Goal: Task Accomplishment & Management: Manage account settings

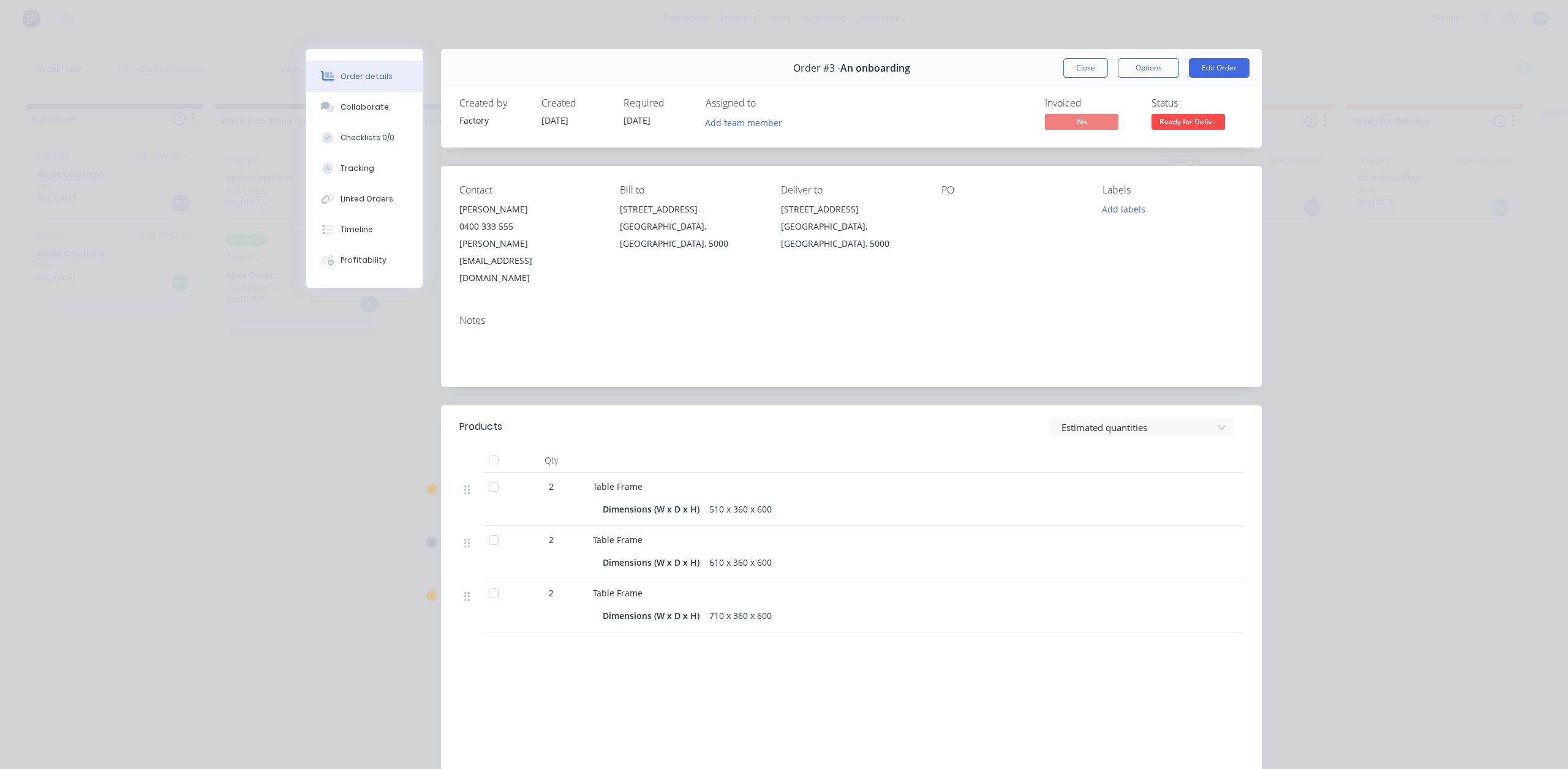
scroll to position [0, 24]
click at [1333, 82] on div "Order details Collaborate Checklists 0/0 Tracking Linked Orders Timeline Profit…" at bounding box center [784, 384] width 1568 height 769
click at [1090, 74] on button "Close" at bounding box center [1085, 68] width 44 height 20
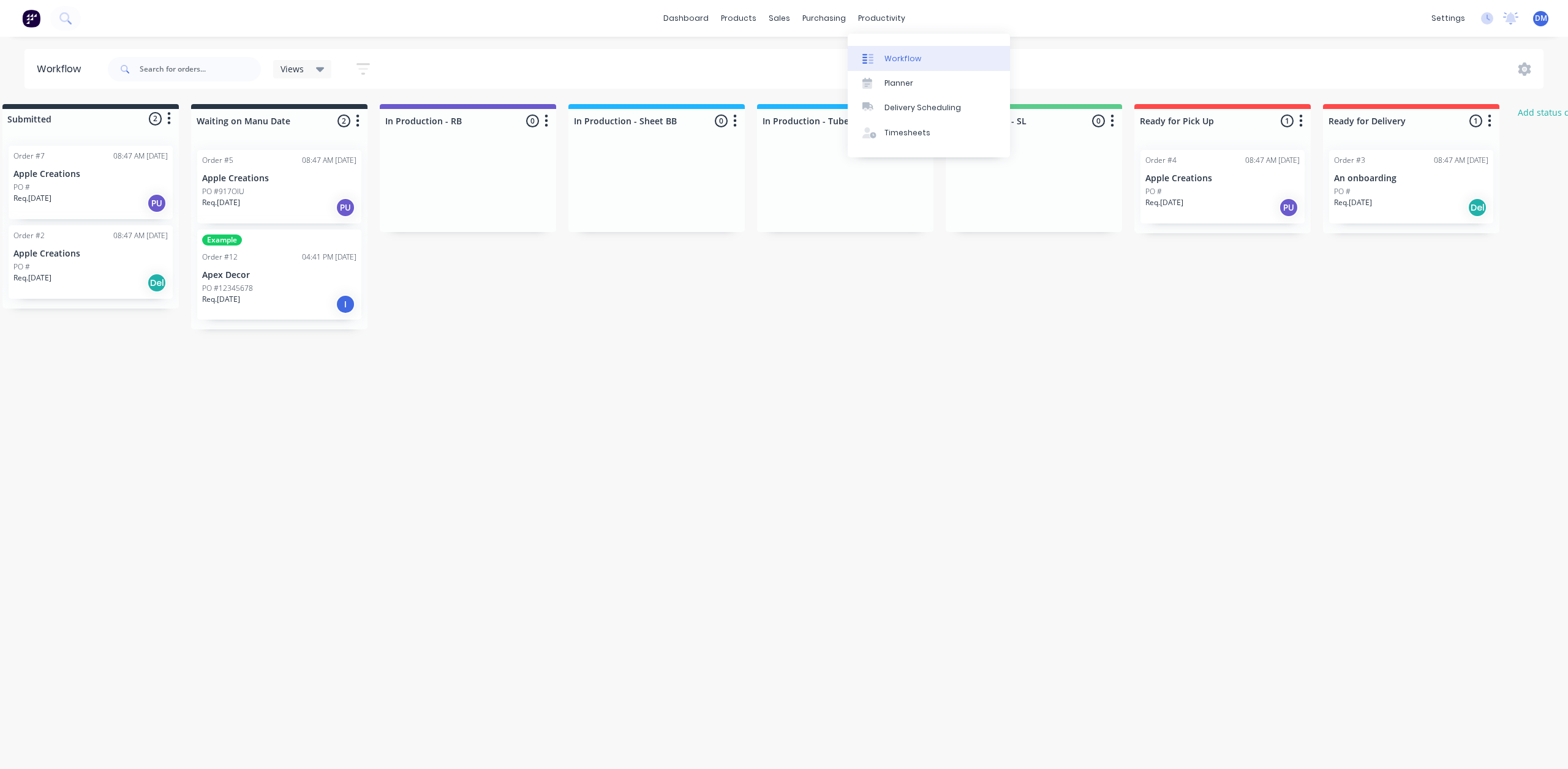
click at [883, 51] on link "Workflow" at bounding box center [928, 58] width 163 height 25
click at [1056, 306] on div "Submitted 2 Status colour #273444 hex #273444 Save Cancel Summaries Total order…" at bounding box center [898, 217] width 1865 height 226
click at [1533, 113] on button "Add status column" at bounding box center [1555, 112] width 90 height 17
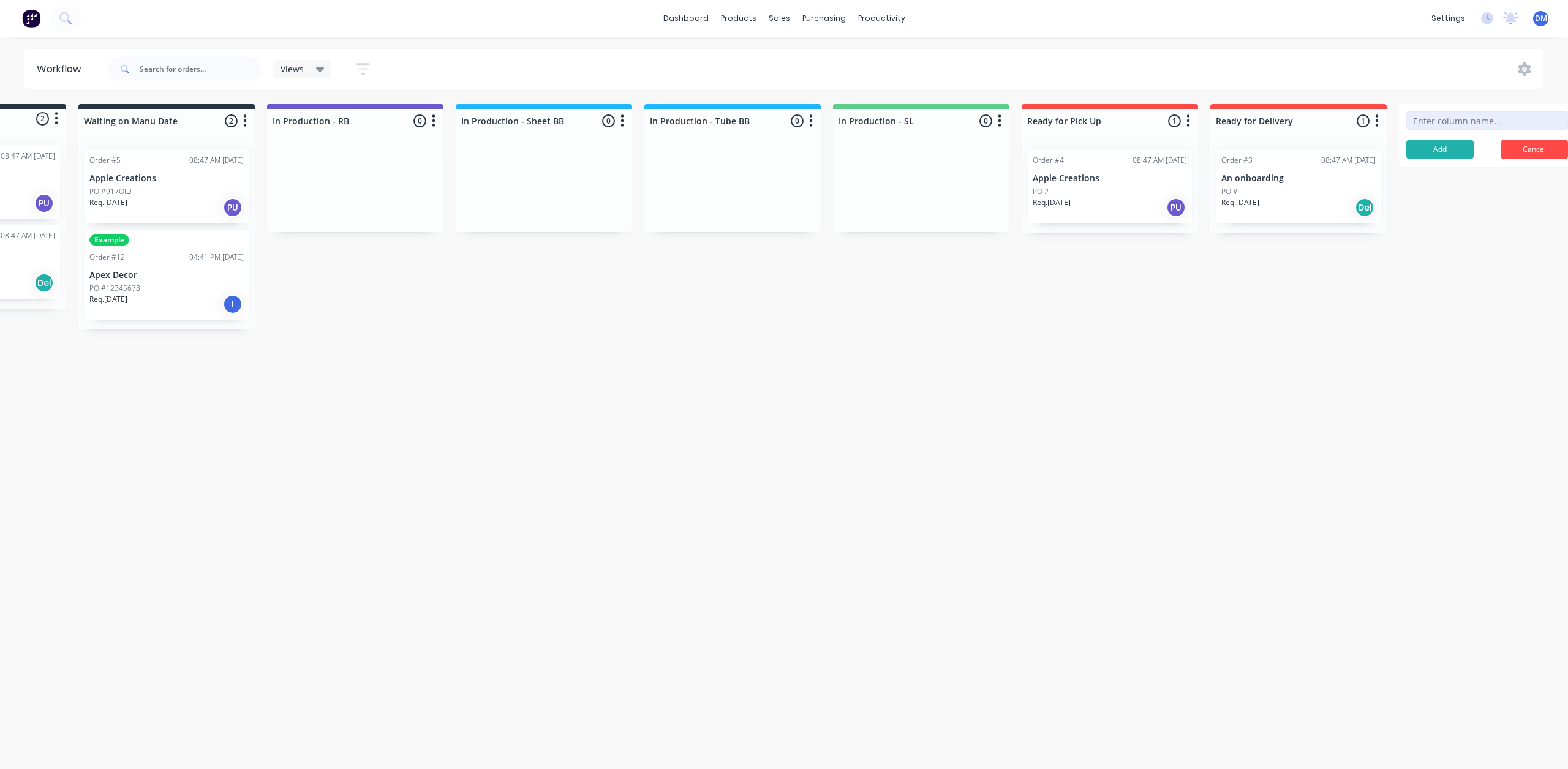
click at [1485, 122] on input at bounding box center [1487, 120] width 162 height 19
type input "Production Floor/Completed"
click at [1450, 143] on button "Add" at bounding box center [1440, 150] width 67 height 20
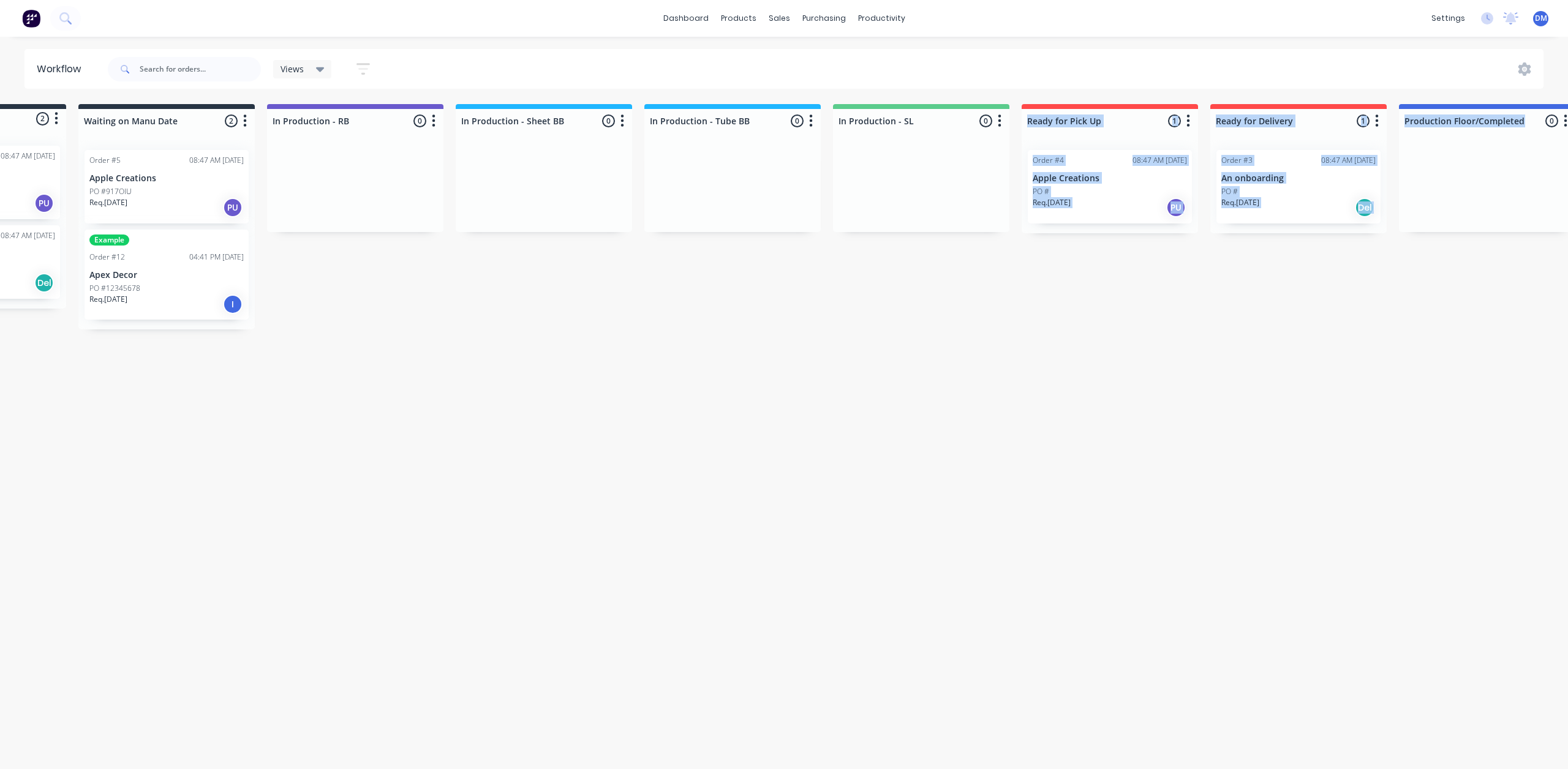
drag, startPoint x: 1534, startPoint y: 105, endPoint x: 1333, endPoint y: 191, distance: 218.6
click at [1109, 109] on div "Submitted 2 Status colour #273444 hex #273444 Save Cancel Summaries Total order…" at bounding box center [875, 217] width 2042 height 226
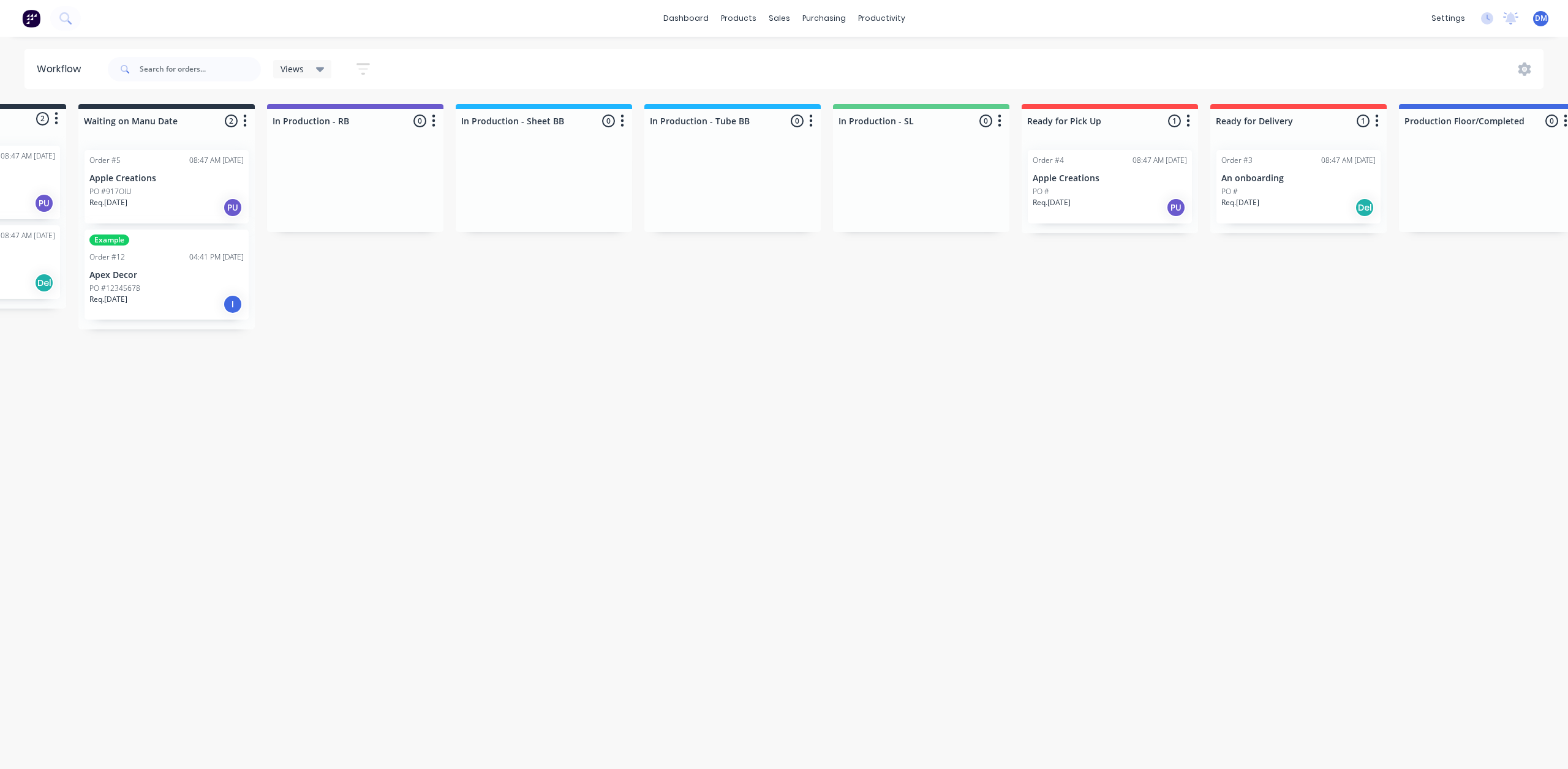
drag, startPoint x: 1565, startPoint y: 358, endPoint x: 1567, endPoint y: 231, distance: 127.0
click at [1431, 357] on html "dashboard products sales purchasing productivity dashboard products Product Cat…" at bounding box center [648, 347] width 1568 height 695
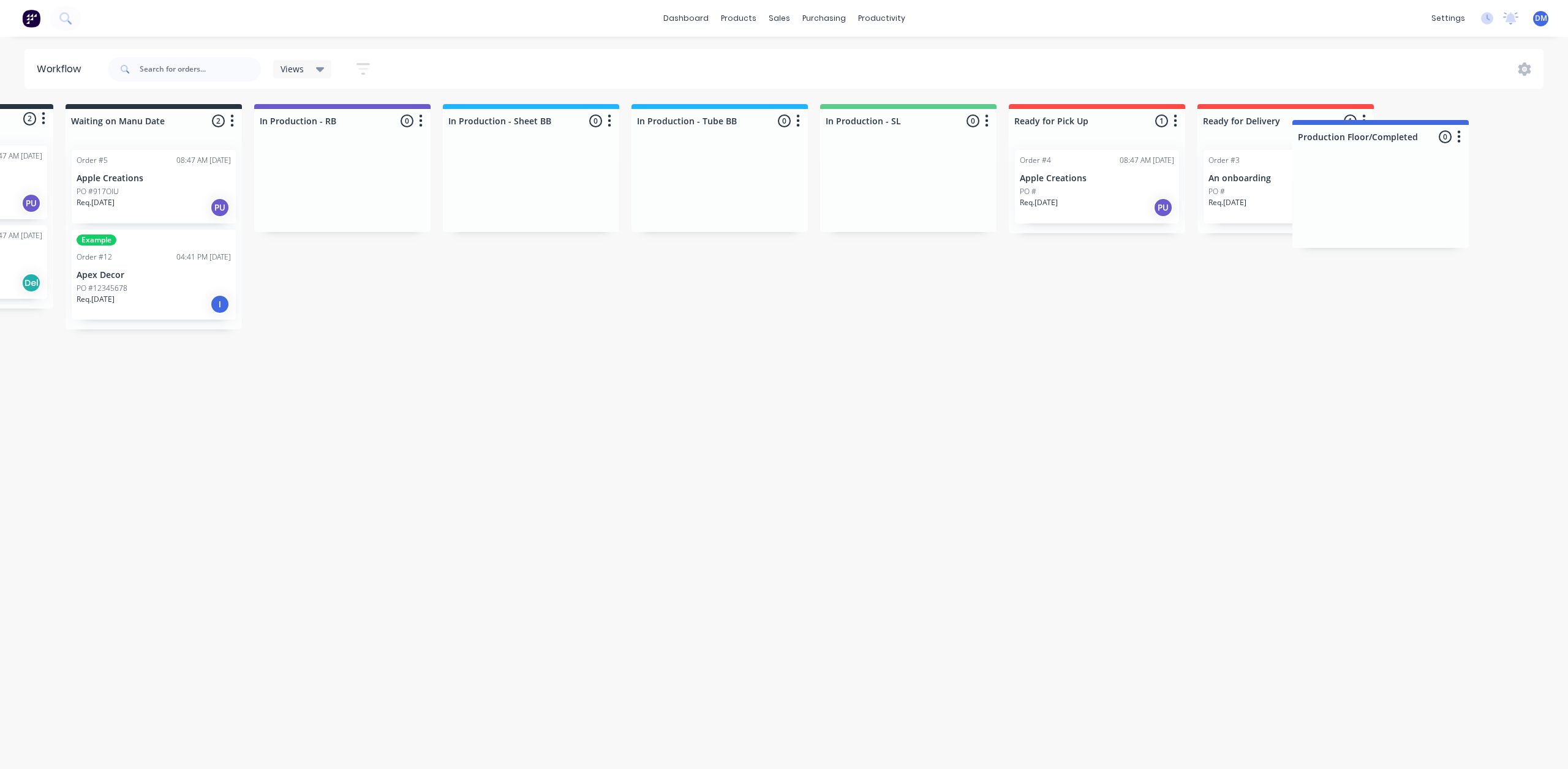
scroll to position [0, 153]
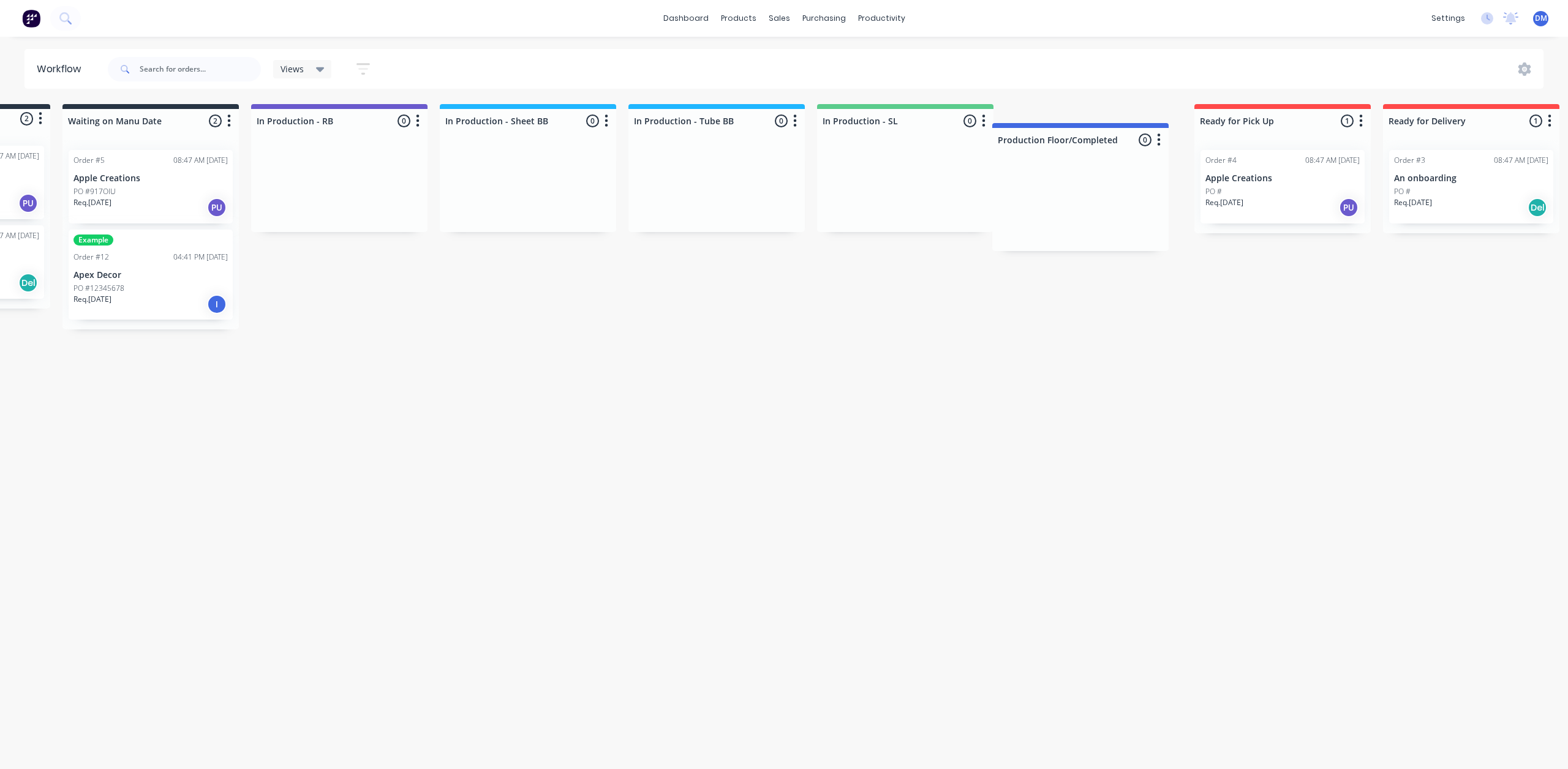
drag, startPoint x: 1541, startPoint y: 109, endPoint x: 1138, endPoint y: 125, distance: 403.3
click at [1133, 125] on div "Submitted 2 Status colour #273444 hex #273444 Save Cancel Summaries Total order…" at bounding box center [859, 217] width 2042 height 226
click at [1174, 120] on icon "button" at bounding box center [1172, 120] width 3 height 12
click at [1104, 150] on span "Status colour" at bounding box center [1096, 147] width 54 height 13
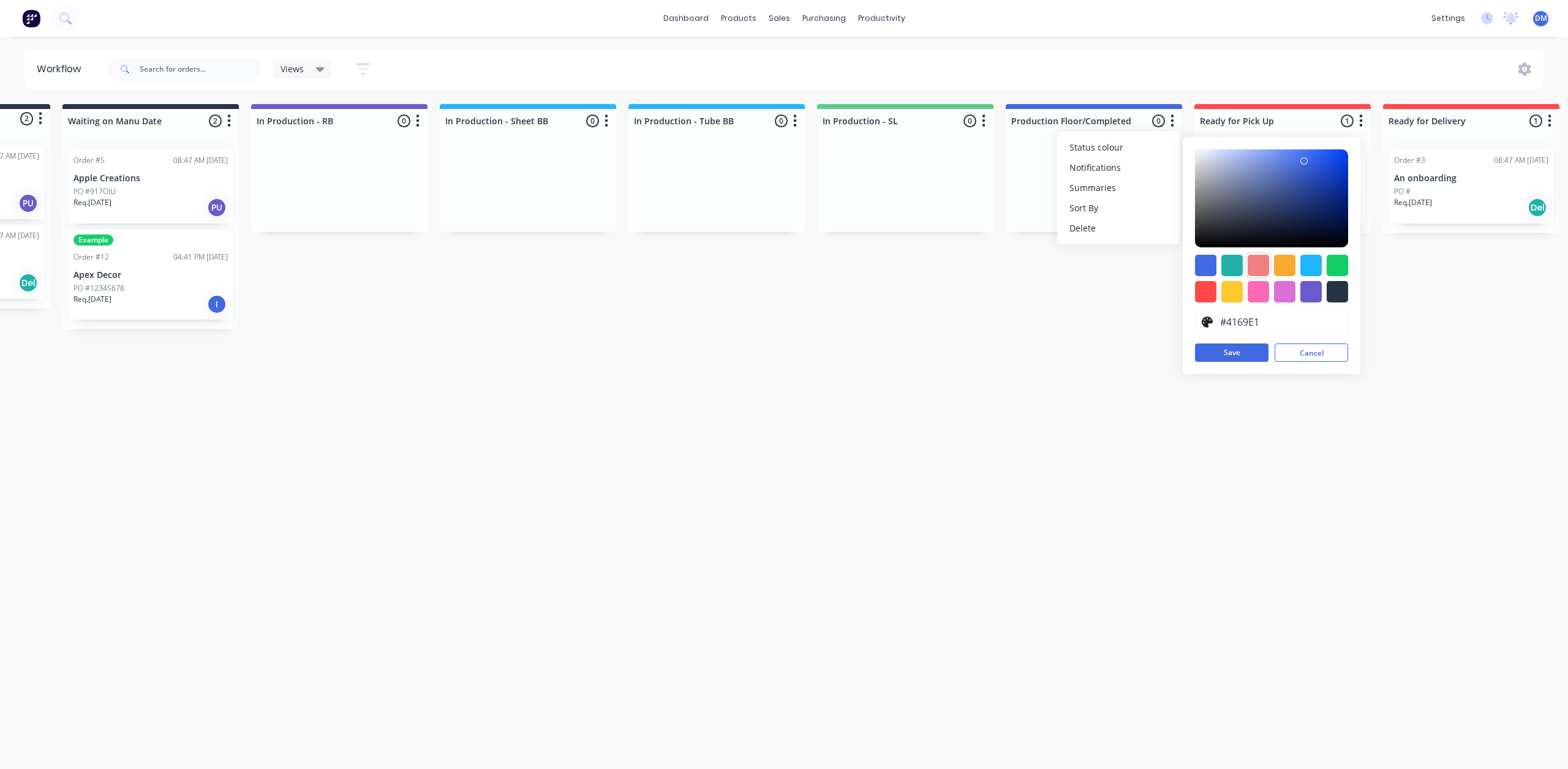
click at [1263, 265] on div at bounding box center [1258, 265] width 22 height 22
type input "#F08080"
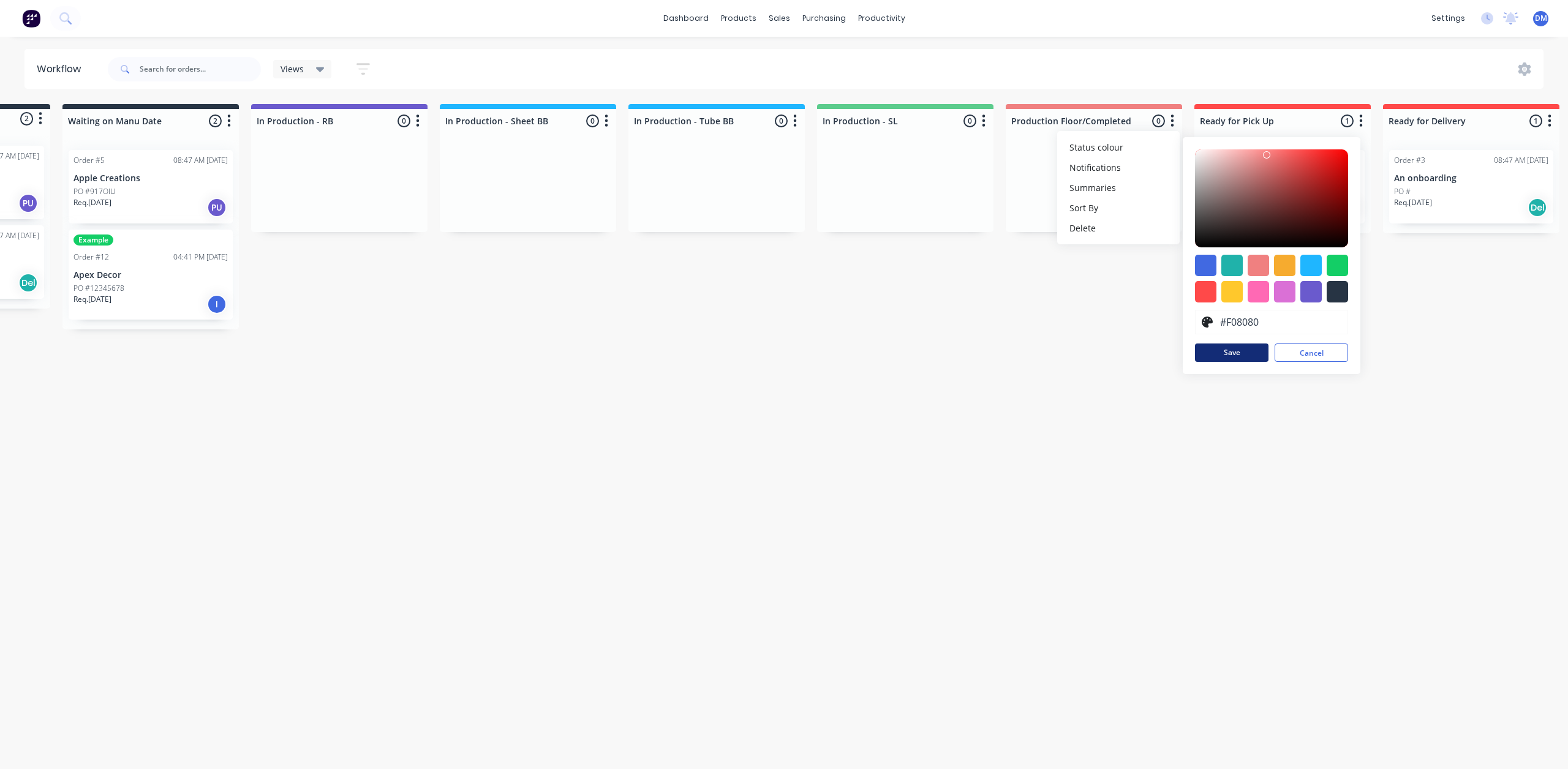
click at [1245, 350] on button "Save" at bounding box center [1231, 352] width 74 height 19
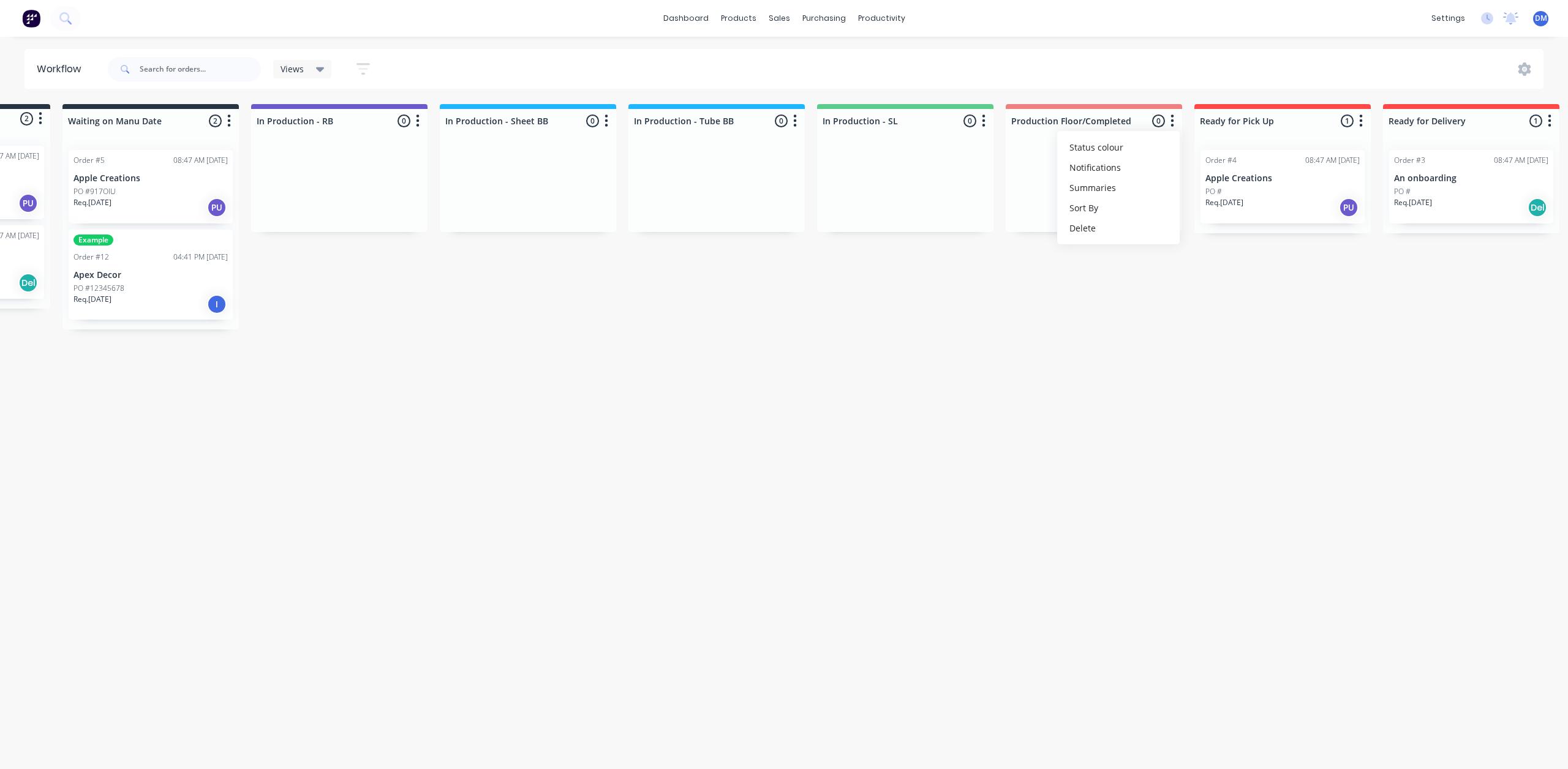
click at [1239, 432] on div "Workflow Views Save new view None (Default) edit Show/Hide statuses Show line i…" at bounding box center [631, 396] width 1568 height 695
drag, startPoint x: 1227, startPoint y: 608, endPoint x: 1072, endPoint y: 594, distance: 155.6
click at [1072, 594] on div "Workflow Views Save new view None (Default) edit Show/Hide statuses Show line i…" at bounding box center [631, 396] width 1568 height 695
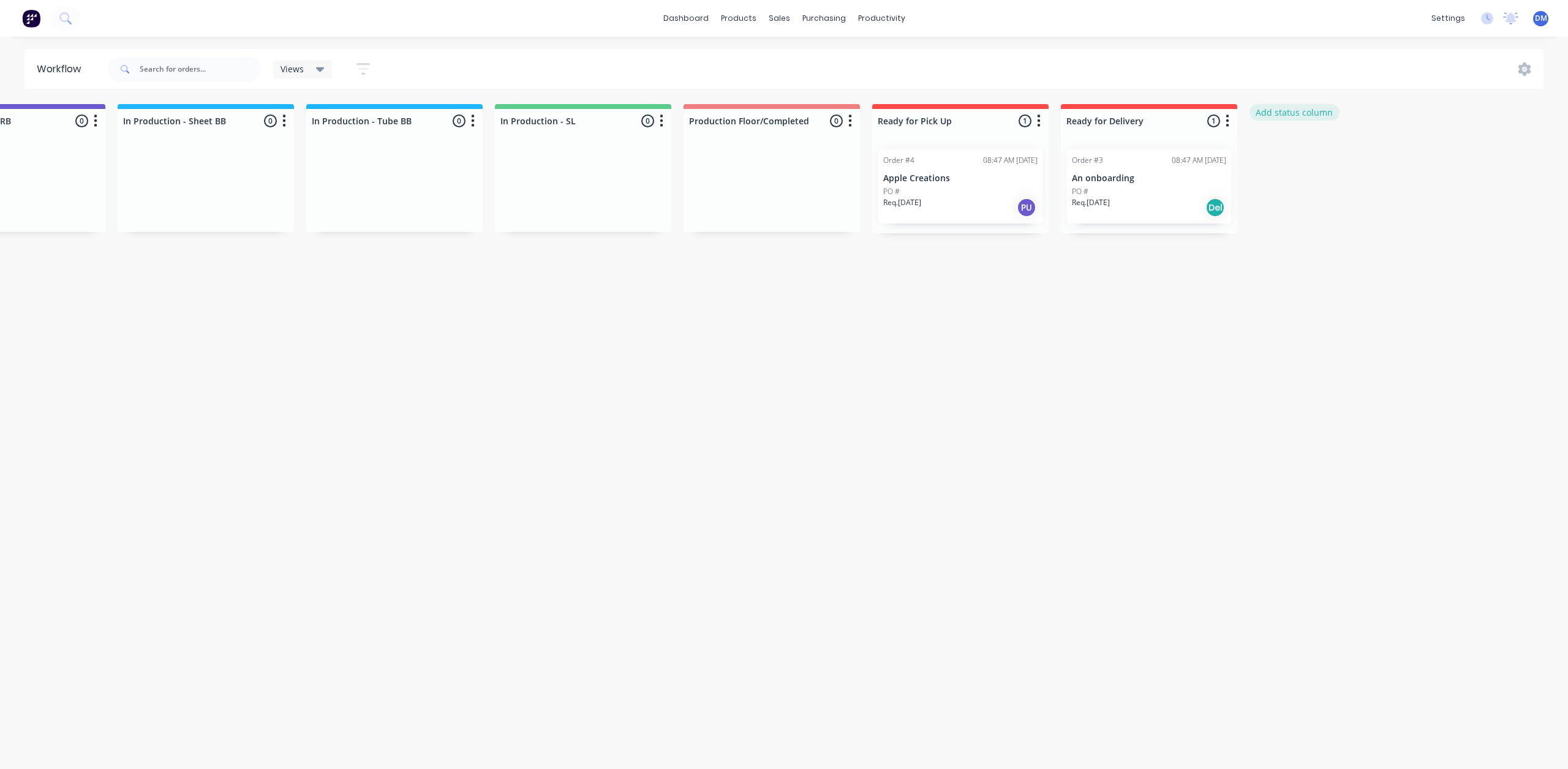
click at [1297, 115] on button "Add status column" at bounding box center [1294, 112] width 90 height 17
type input "Blasting"
click button "Add" at bounding box center [1290, 150] width 67 height 20
click at [1493, 105] on button "Add status column" at bounding box center [1482, 112] width 90 height 17
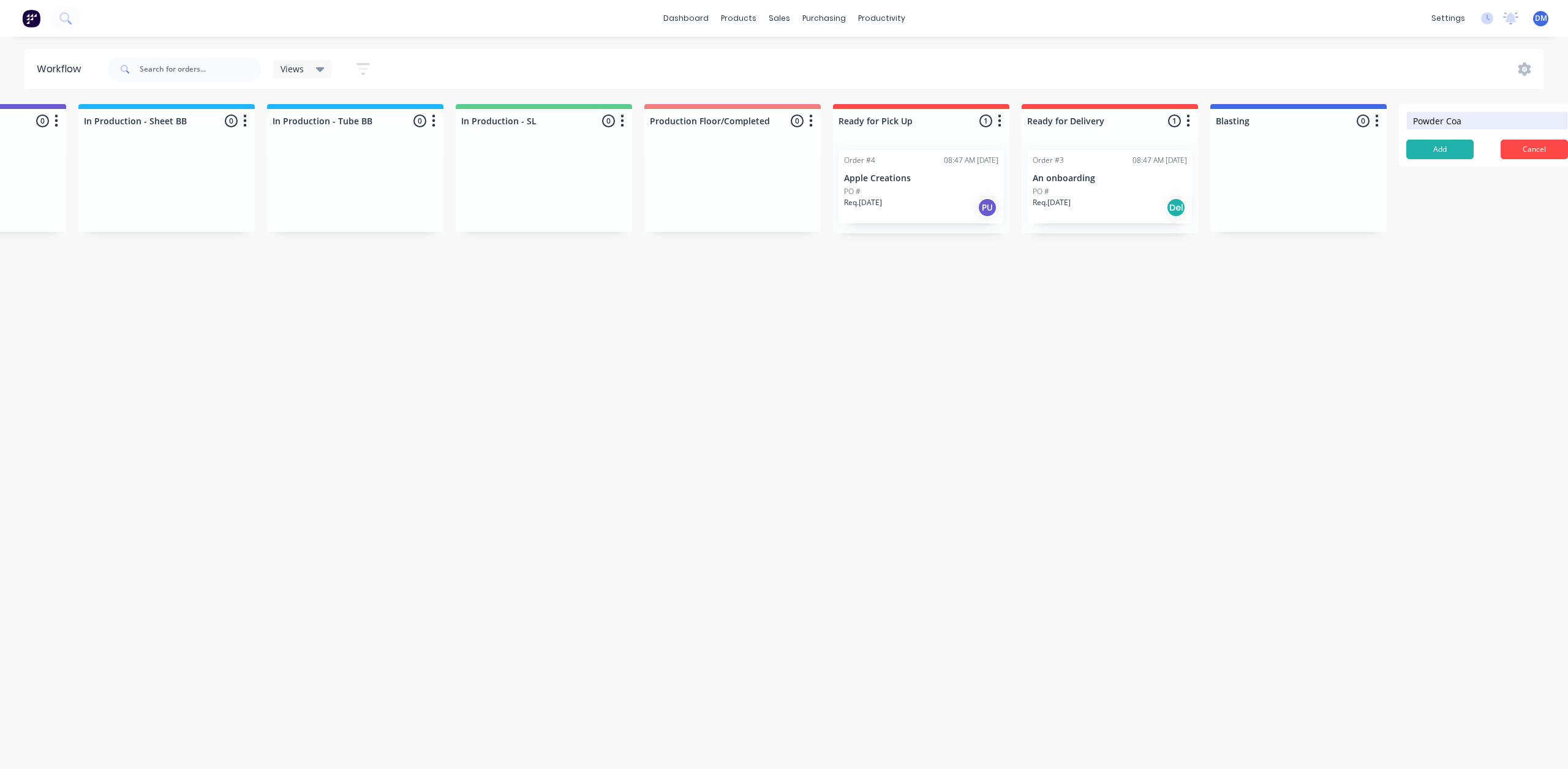
type input "Powder Coat"
click button "Add" at bounding box center [1440, 150] width 67 height 20
drag, startPoint x: 1340, startPoint y: 105, endPoint x: 1450, endPoint y: 125, distance: 111.8
click at [1125, 105] on div "Submitted 2 Status colour #273444 hex #273444 Save Cancel Summaries Total order…" at bounding box center [676, 217] width 2397 height 226
drag, startPoint x: 1387, startPoint y: 314, endPoint x: 1386, endPoint y: 238, distance: 76.0
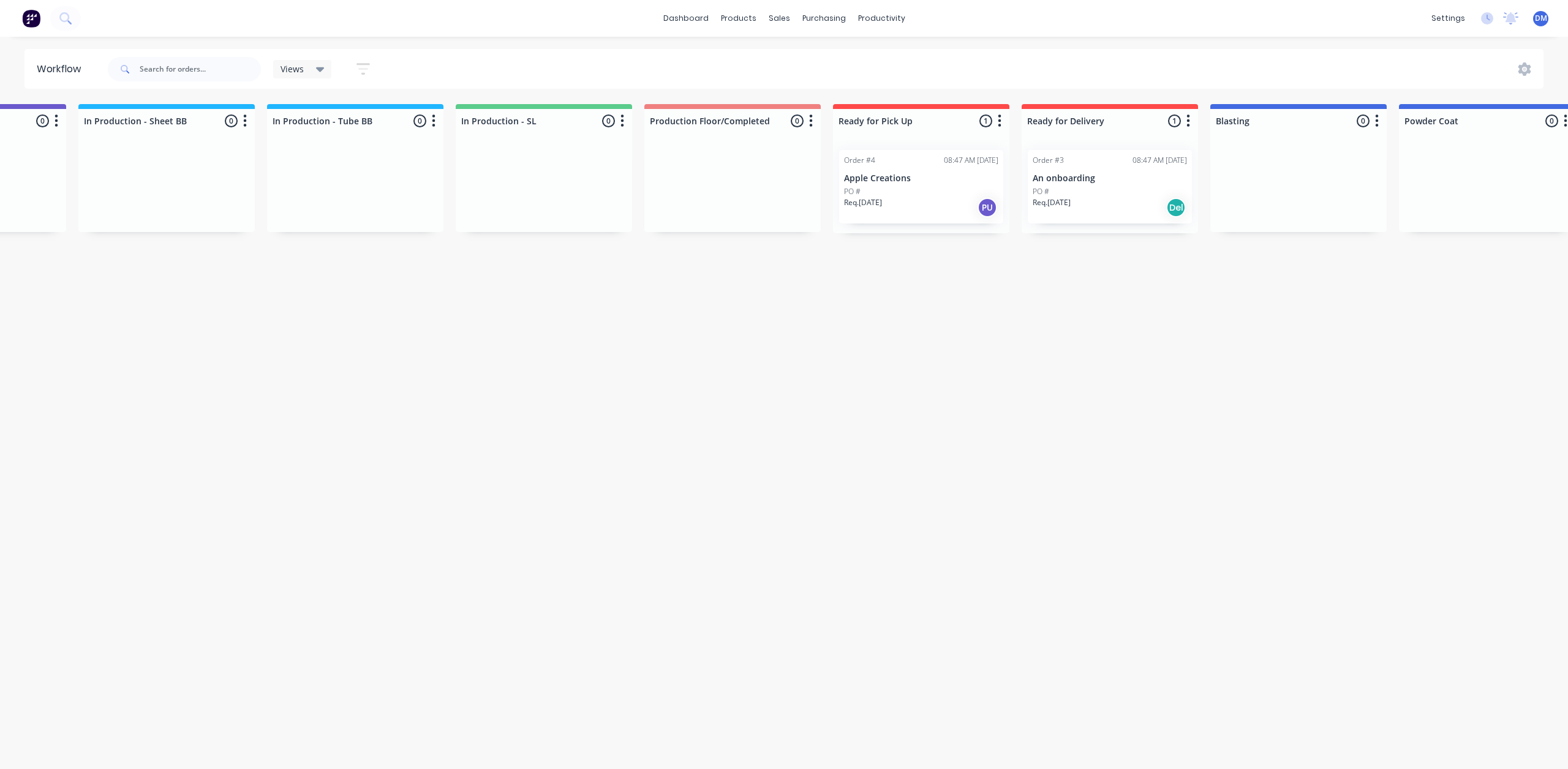
click at [1387, 304] on div "Submitted 2 Status colour #273444 hex #273444 Save Cancel Summaries Total order…" at bounding box center [676, 217] width 2397 height 226
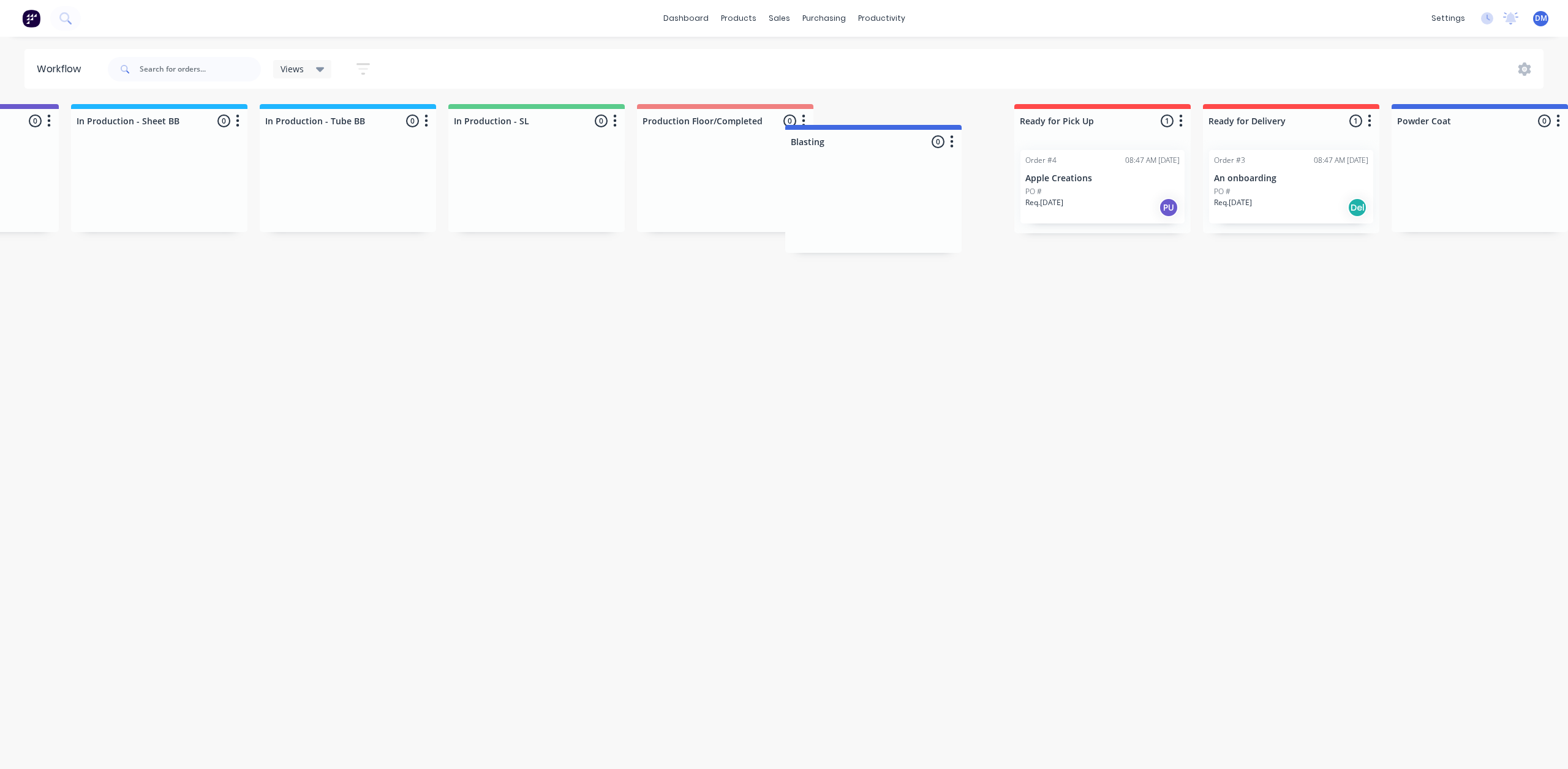
drag, startPoint x: 1357, startPoint y: 109, endPoint x: 920, endPoint y: 122, distance: 437.2
click at [917, 122] on div "Submitted 2 Status colour #273444 hex #273444 Save Cancel Summaries Total order…" at bounding box center [668, 217] width 2397 height 226
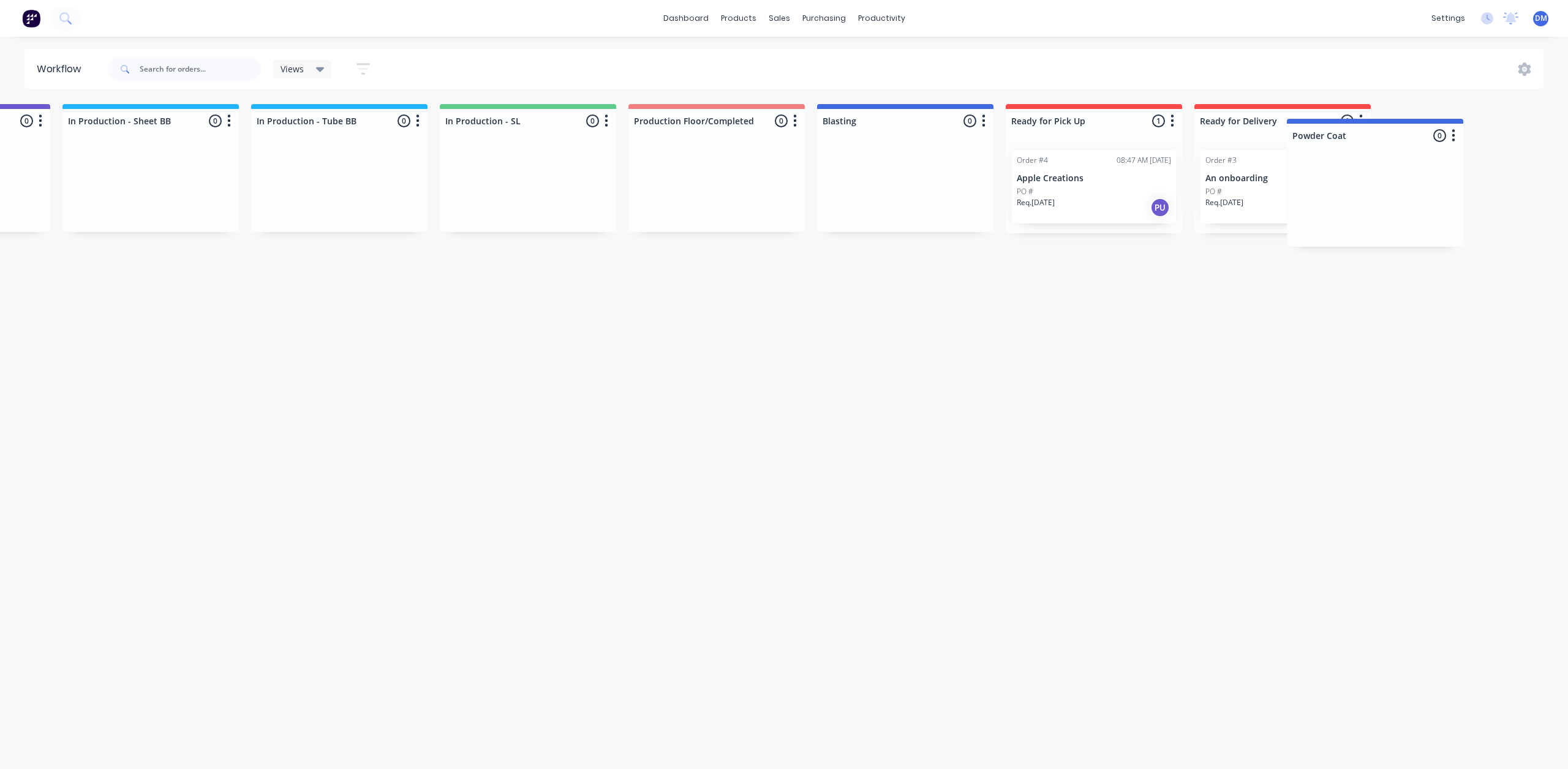
scroll to position [0, 533]
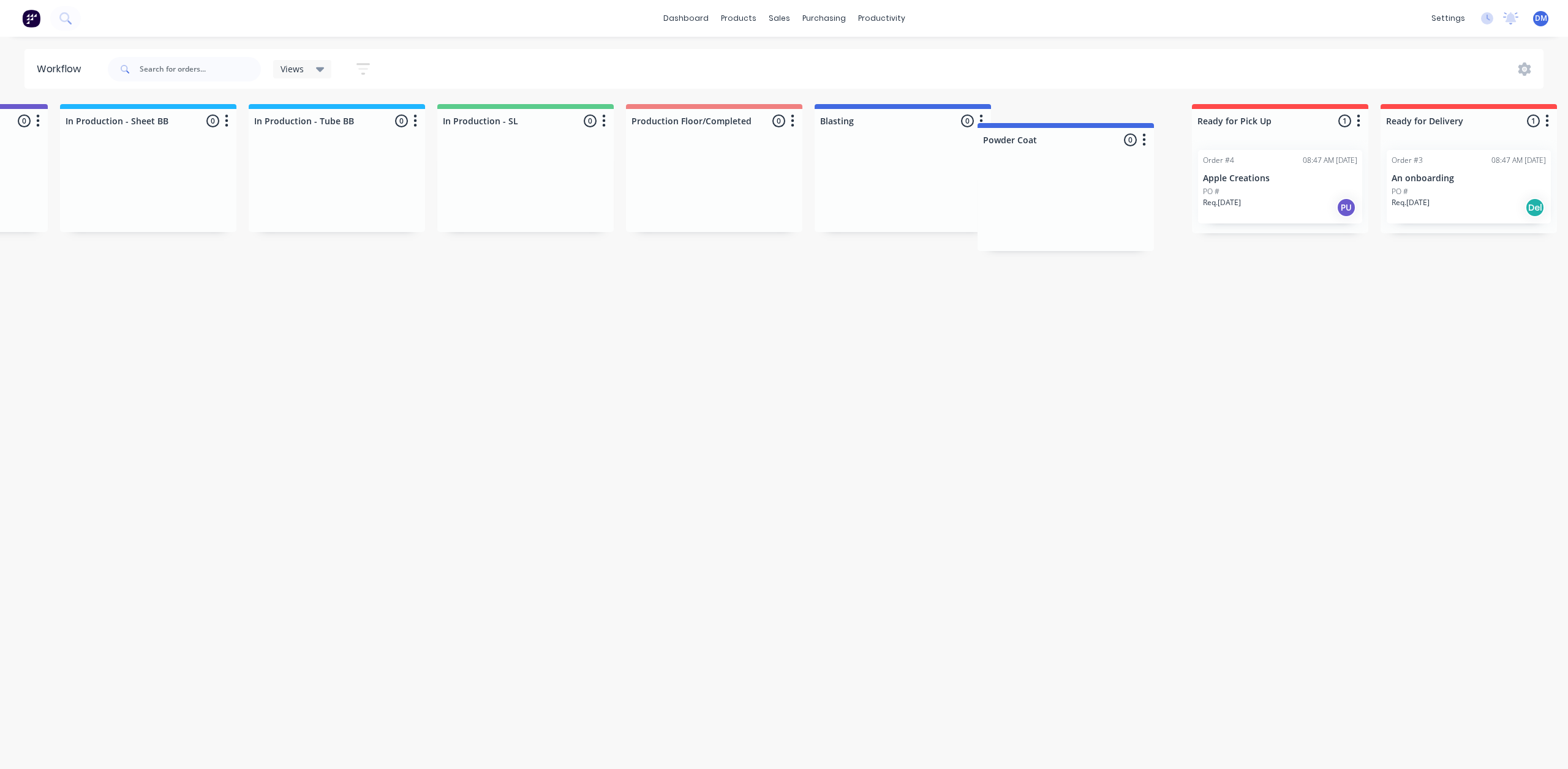
drag, startPoint x: 1540, startPoint y: 111, endPoint x: 1121, endPoint y: 130, distance: 419.4
click at [1121, 130] on div "Submitted 2 Status colour #273444 hex #273444 Save Cancel Summaries Total order…" at bounding box center [657, 217] width 2397 height 226
click at [983, 121] on button "button" at bounding box center [980, 120] width 15 height 15
click at [965, 144] on button "Status colour" at bounding box center [927, 147] width 122 height 20
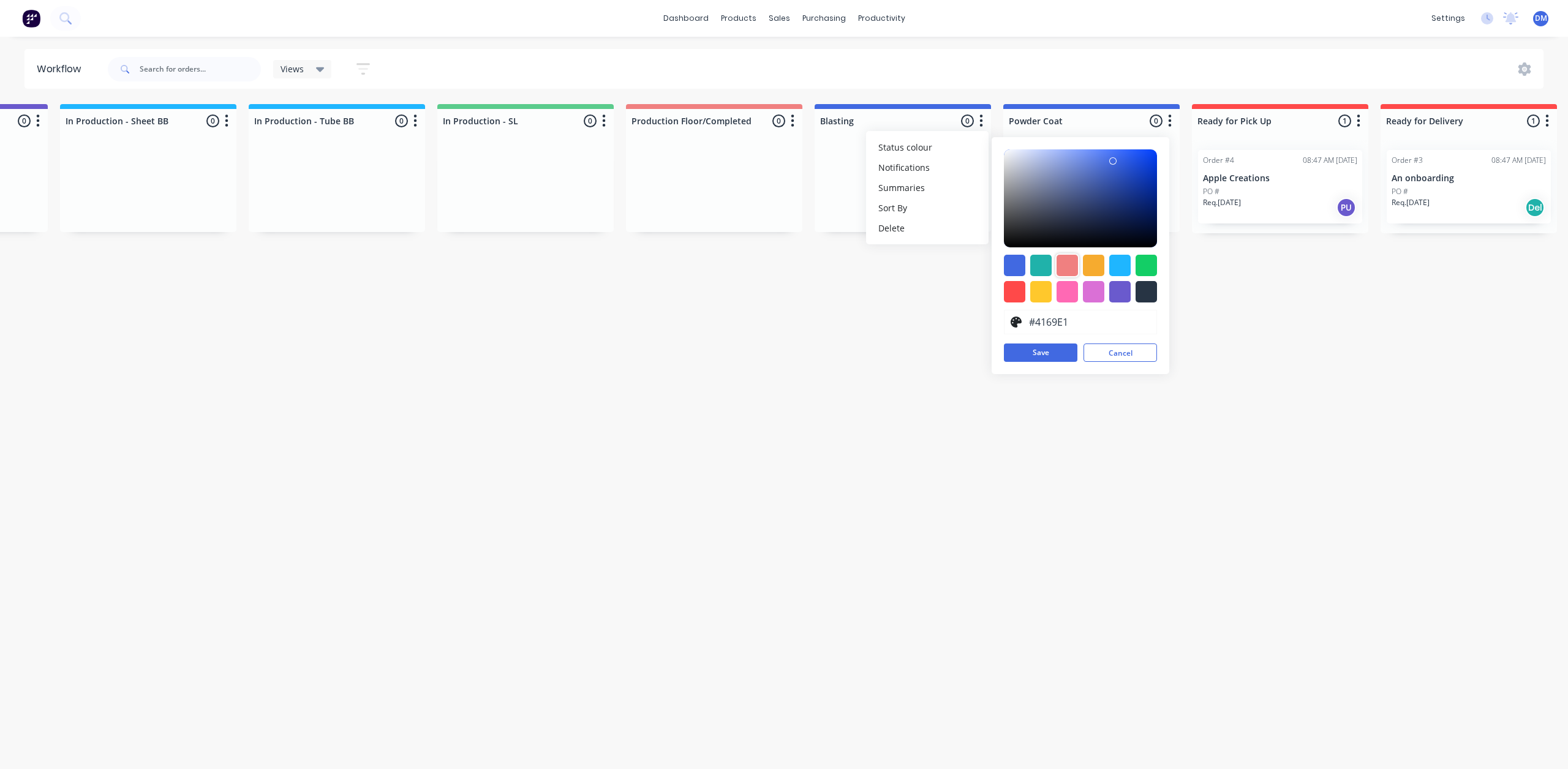
click at [1068, 264] on div at bounding box center [1067, 265] width 22 height 22
type input "#F08080"
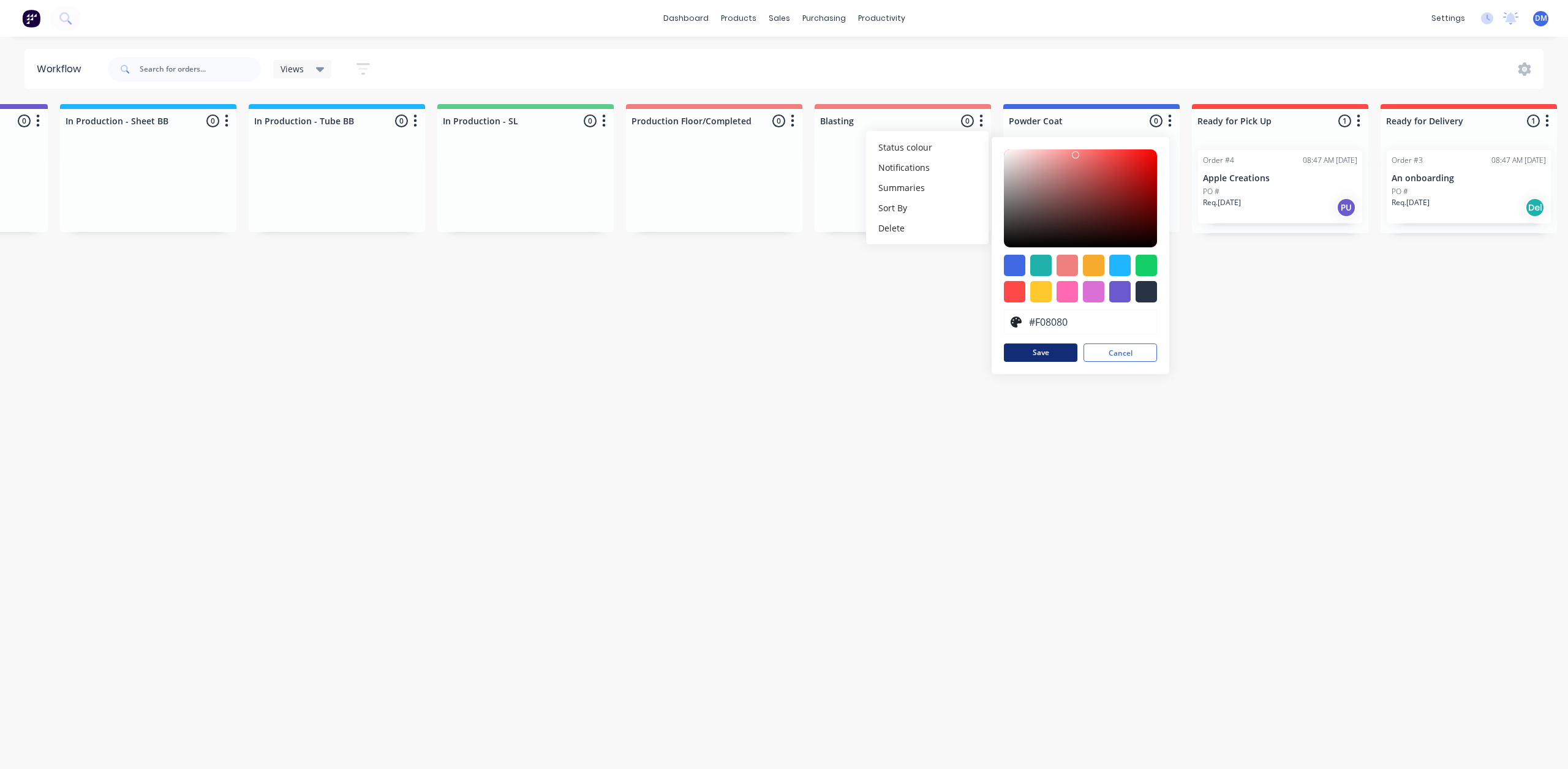
click at [1034, 349] on button "Save" at bounding box center [1040, 352] width 74 height 19
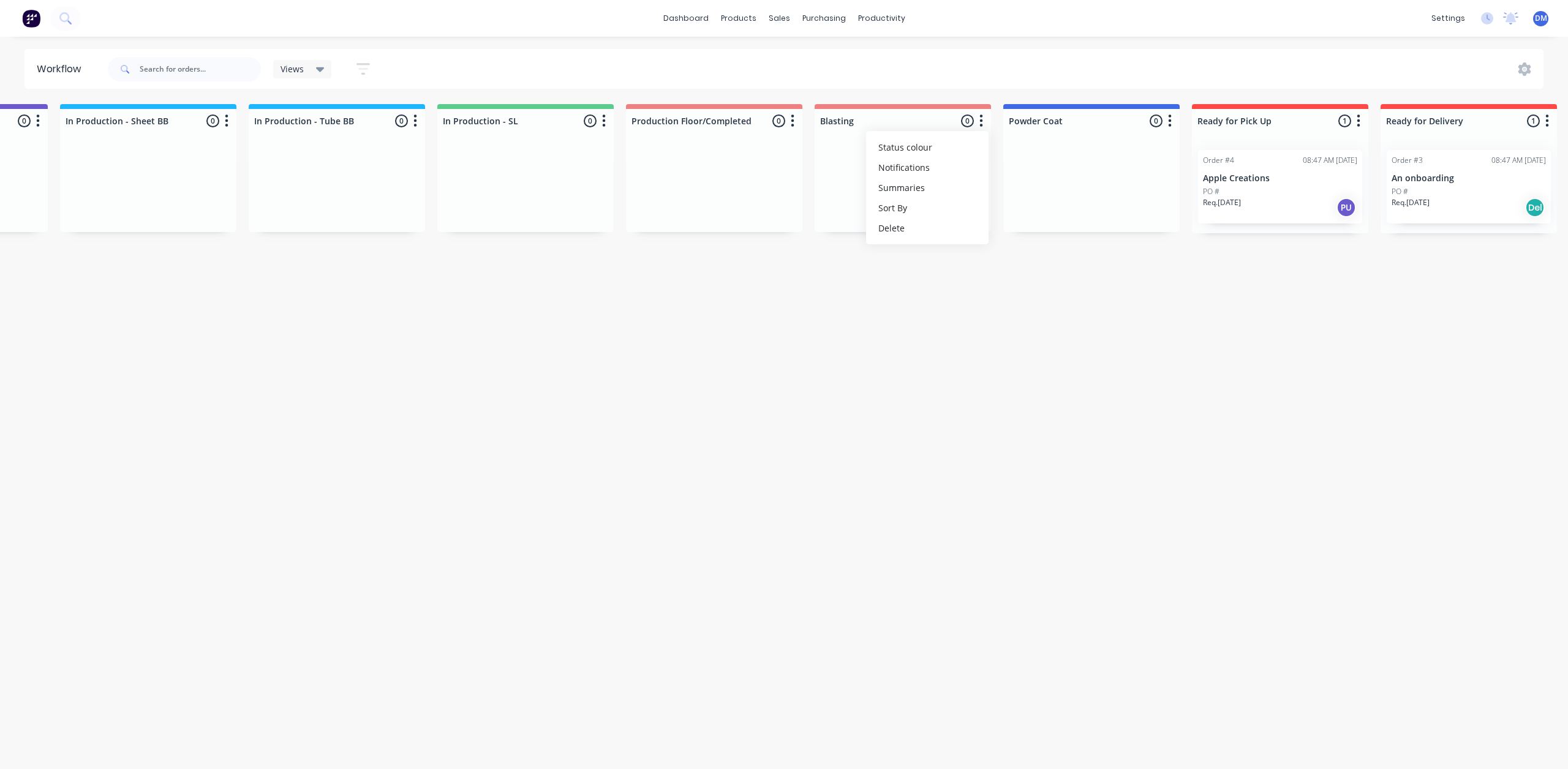
click at [1173, 120] on button "button" at bounding box center [1170, 120] width 15 height 15
click at [1105, 148] on span "Status colour" at bounding box center [1094, 147] width 54 height 13
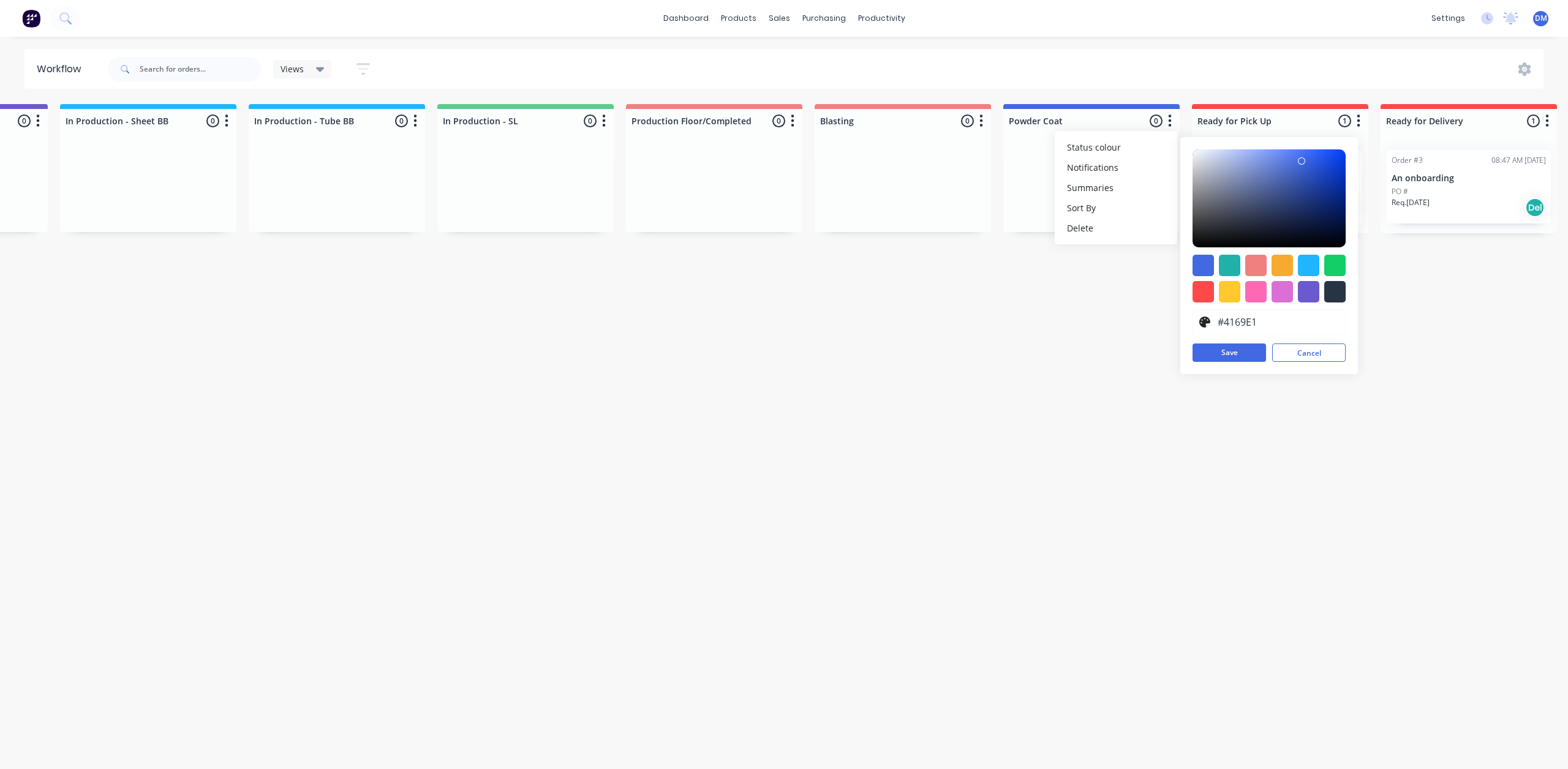
click at [1257, 264] on div at bounding box center [1255, 265] width 22 height 22
type input "#F08080"
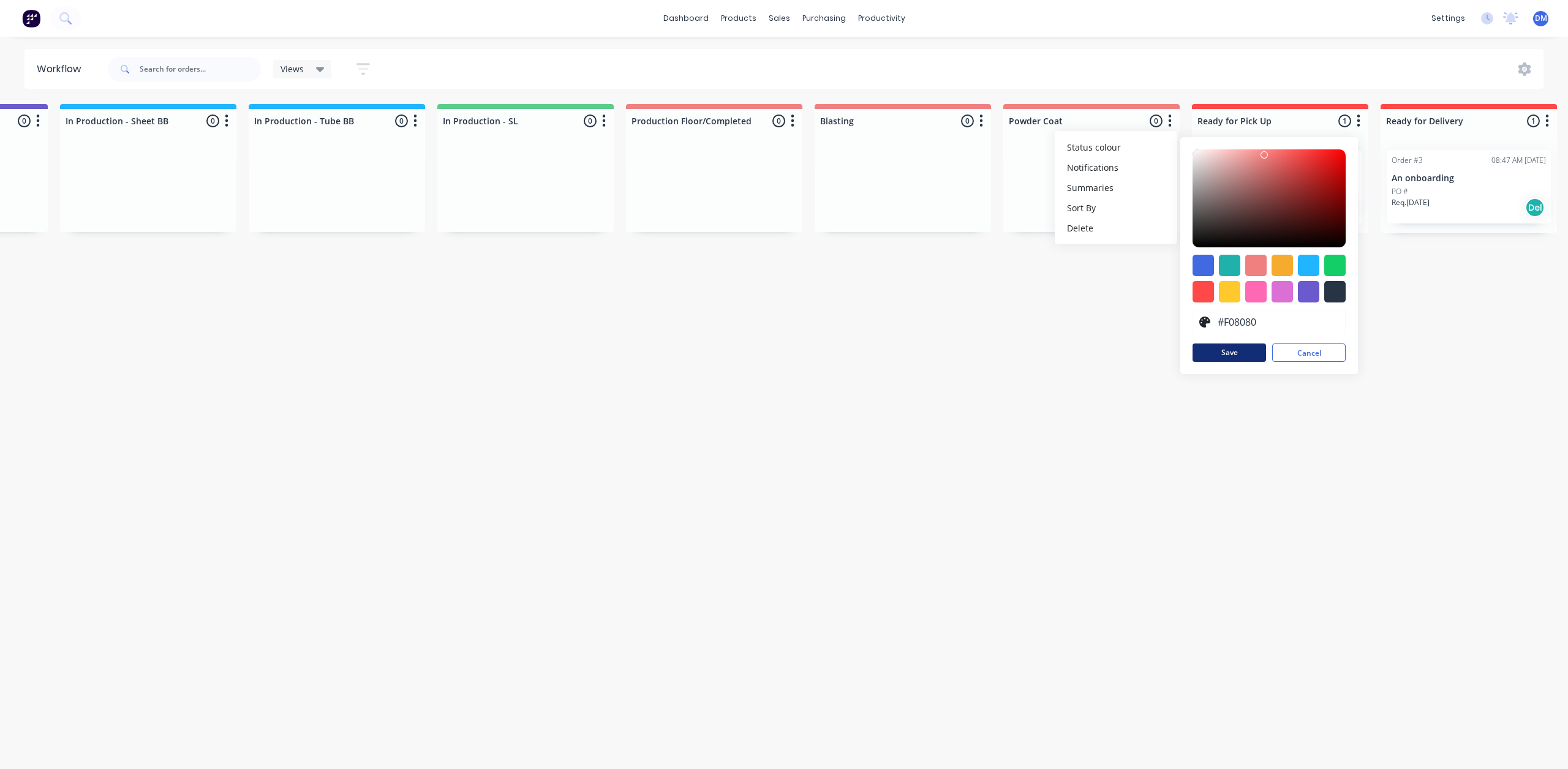
click at [1224, 347] on button "Save" at bounding box center [1229, 352] width 74 height 19
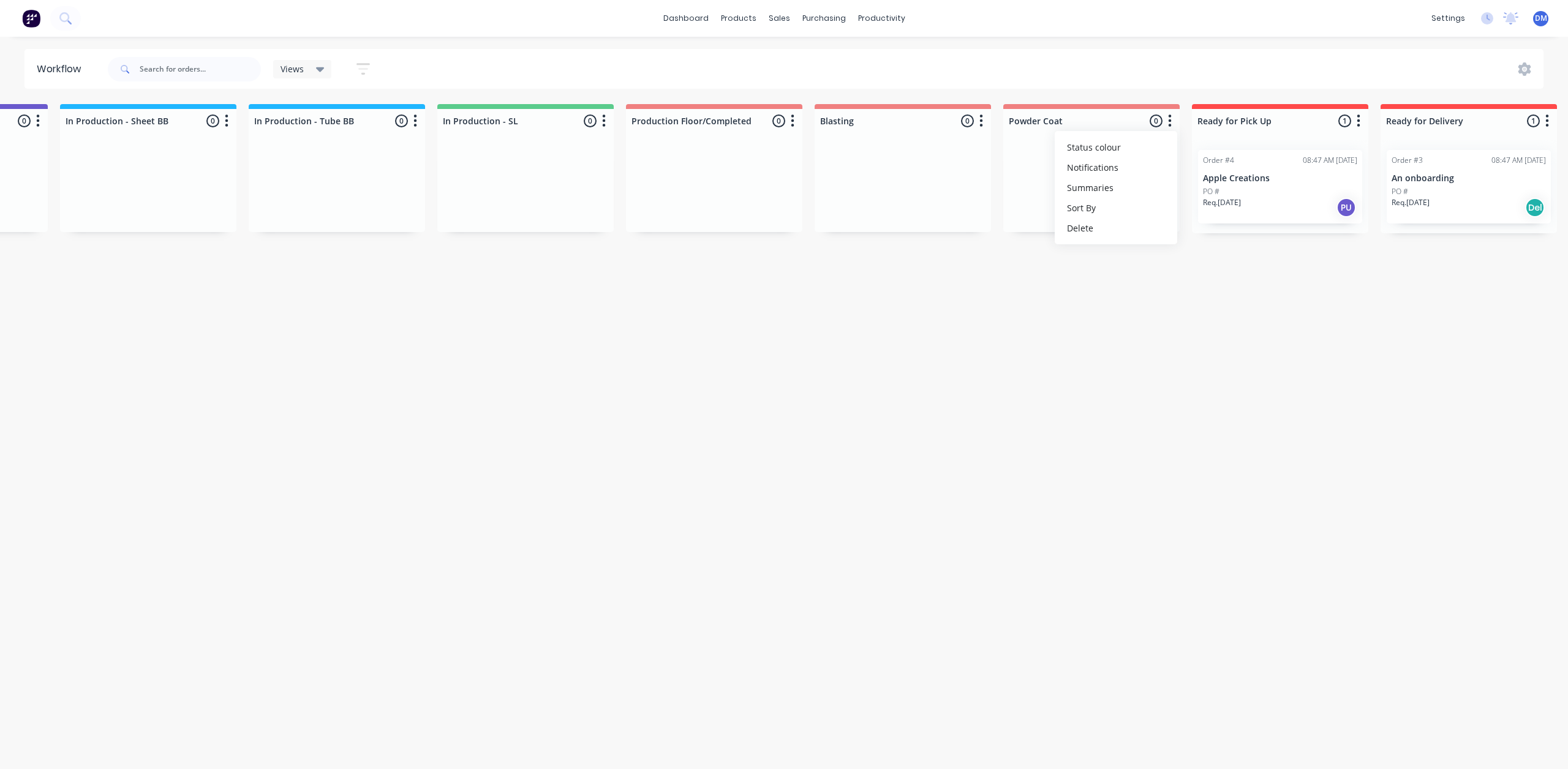
click at [1035, 330] on html "dashboard products sales purchasing productivity dashboard products Product Cat…" at bounding box center [251, 347] width 1568 height 695
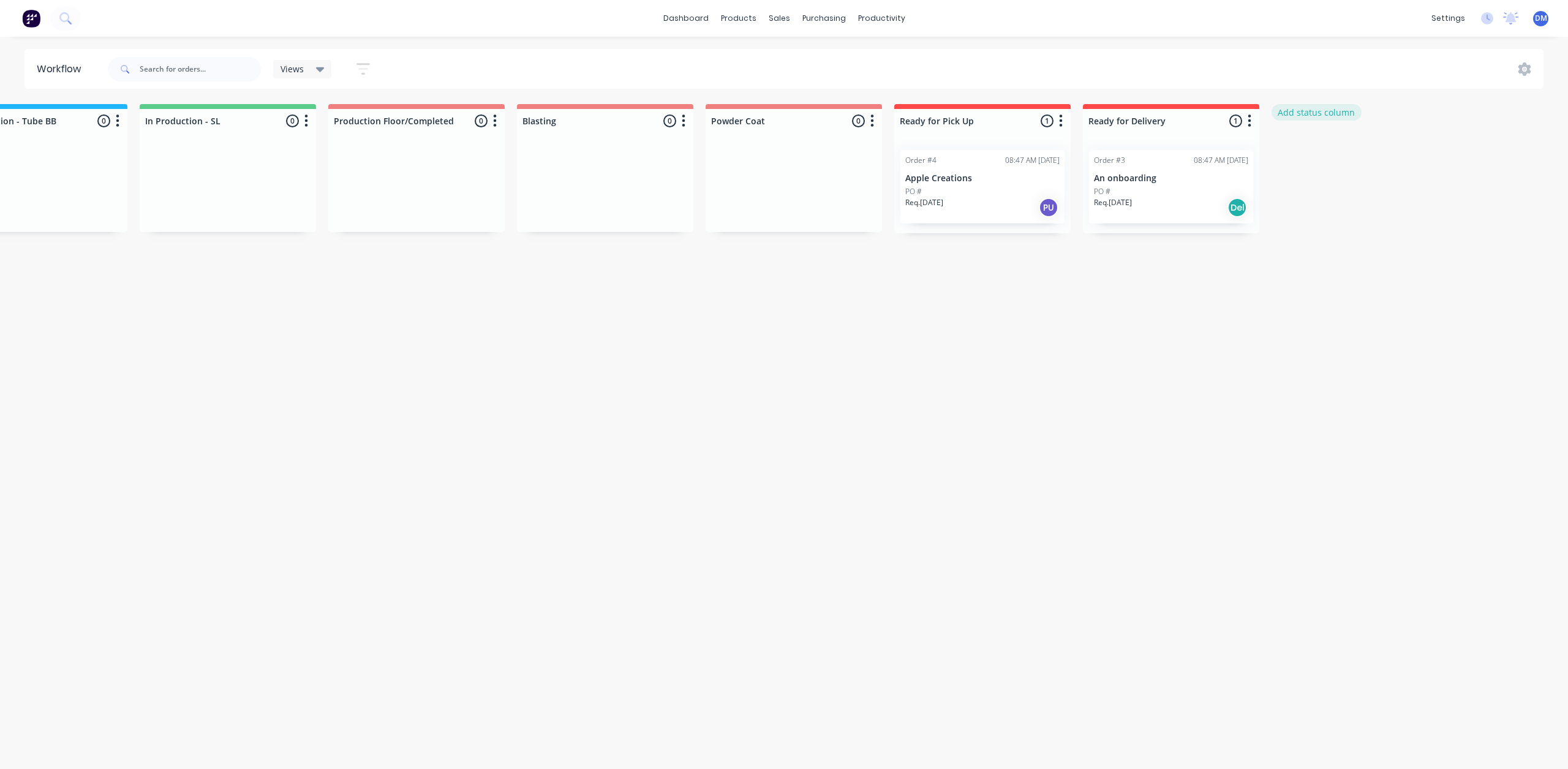
click at [1328, 110] on button "Add status column" at bounding box center [1316, 112] width 90 height 17
click at [1357, 122] on input at bounding box center [1360, 120] width 162 height 19
type input "To Be Boxed"
click button "Add" at bounding box center [1313, 150] width 67 height 20
drag, startPoint x: 1416, startPoint y: 107, endPoint x: 1330, endPoint y: 120, distance: 87.0
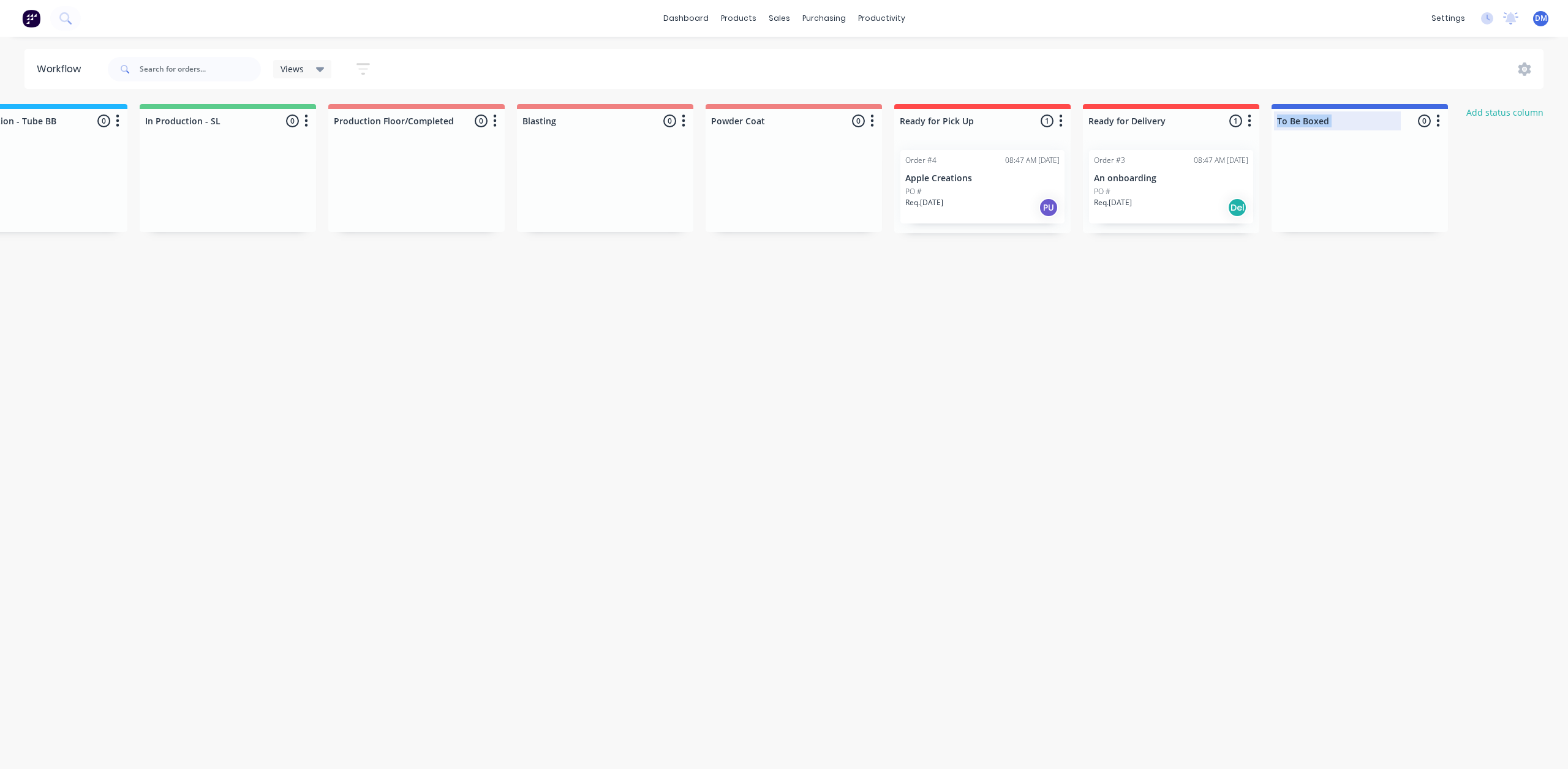
click at [1330, 120] on div "To Be Boxed 0 Status colour #4169E1 hex #4169E1 Save Cancel Notifications Email…" at bounding box center [1359, 118] width 177 height 29
drag, startPoint x: 1442, startPoint y: 123, endPoint x: 1155, endPoint y: 161, distance: 289.5
click at [1155, 161] on div "Submitted 2 Status colour #273444 hex #273444 Save Cancel Summaries Total order…" at bounding box center [448, 217] width 2575 height 226
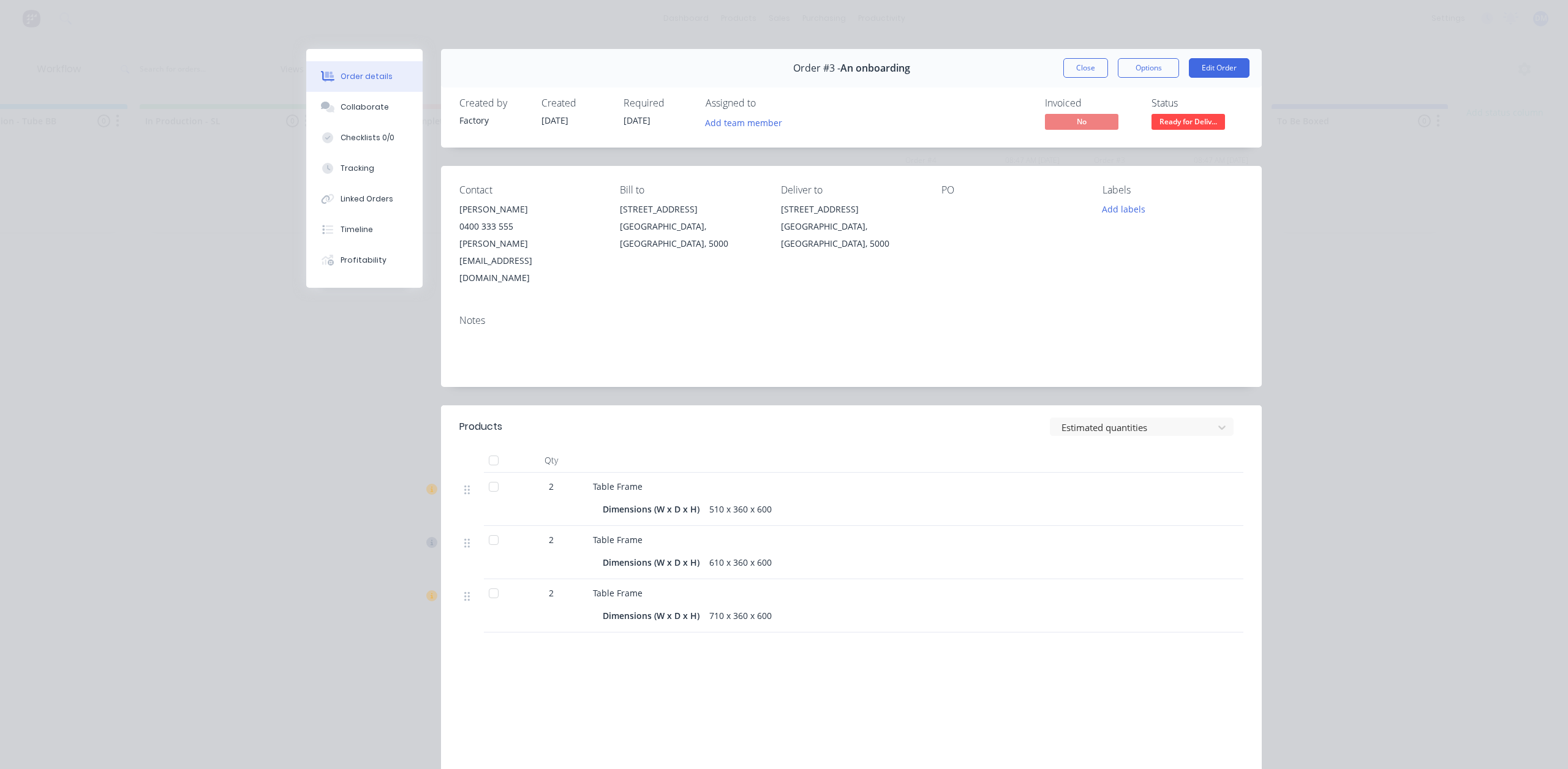
click at [1088, 71] on button "Close" at bounding box center [1085, 68] width 44 height 20
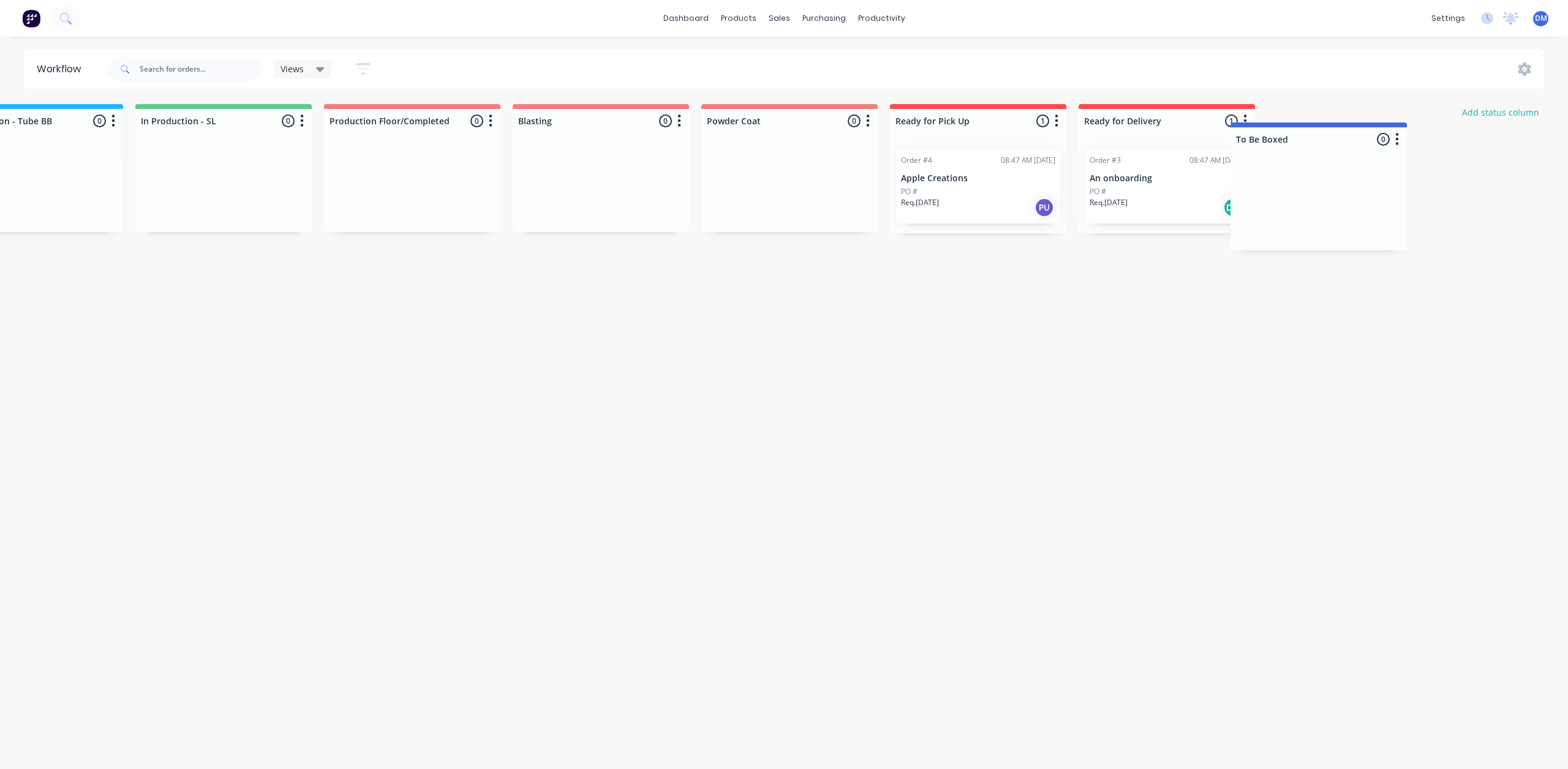
scroll to position [0, 836]
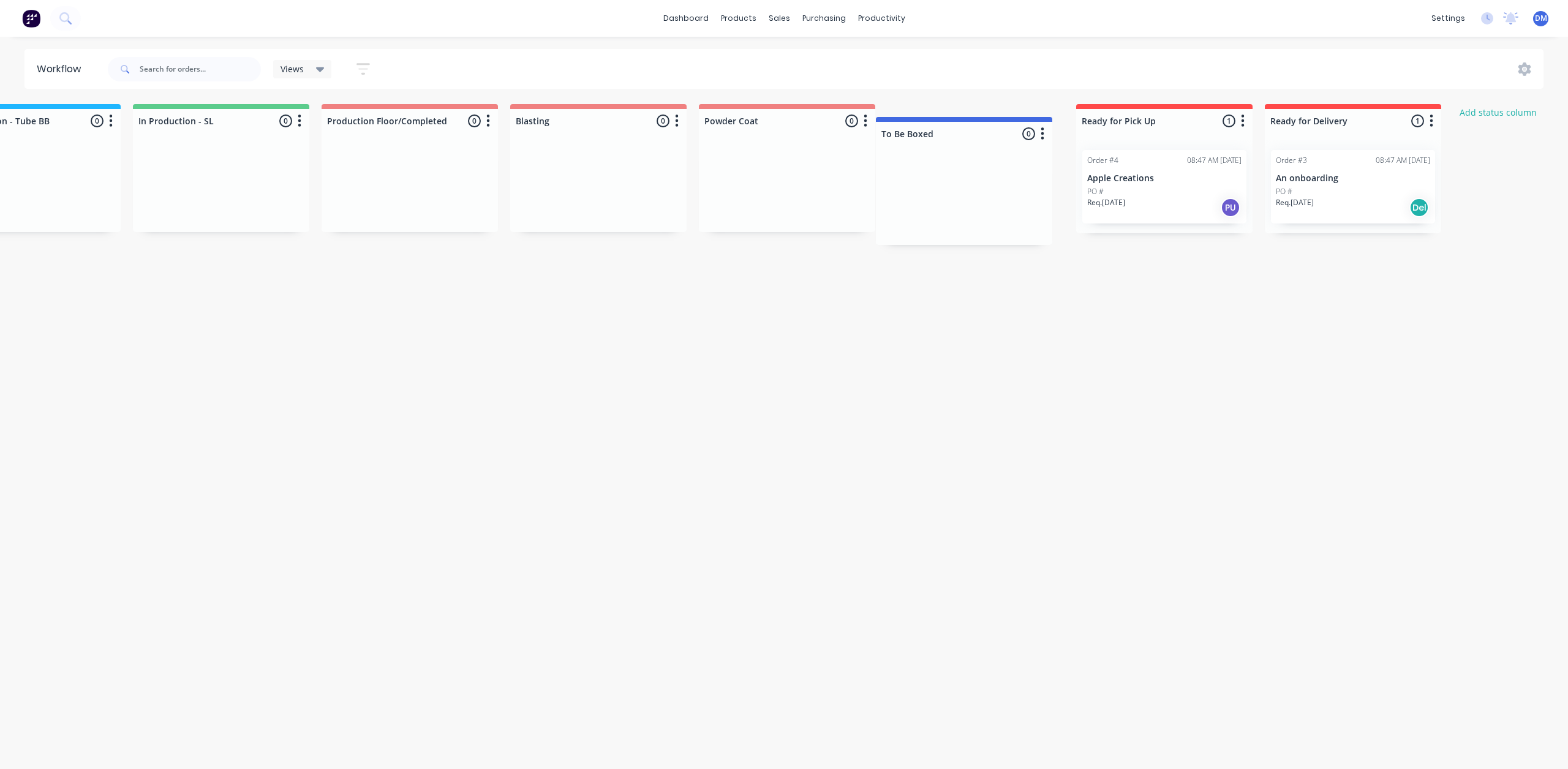
drag, startPoint x: 1393, startPoint y: 114, endPoint x: 991, endPoint y: 127, distance: 402.2
click at [991, 127] on div "Submitted 2 Status colour #273444 hex #273444 Save Cancel Summaries Total order…" at bounding box center [441, 217] width 2575 height 226
click at [1057, 118] on button "button" at bounding box center [1053, 120] width 15 height 15
click at [1030, 141] on button "Status colour" at bounding box center [1000, 147] width 122 height 20
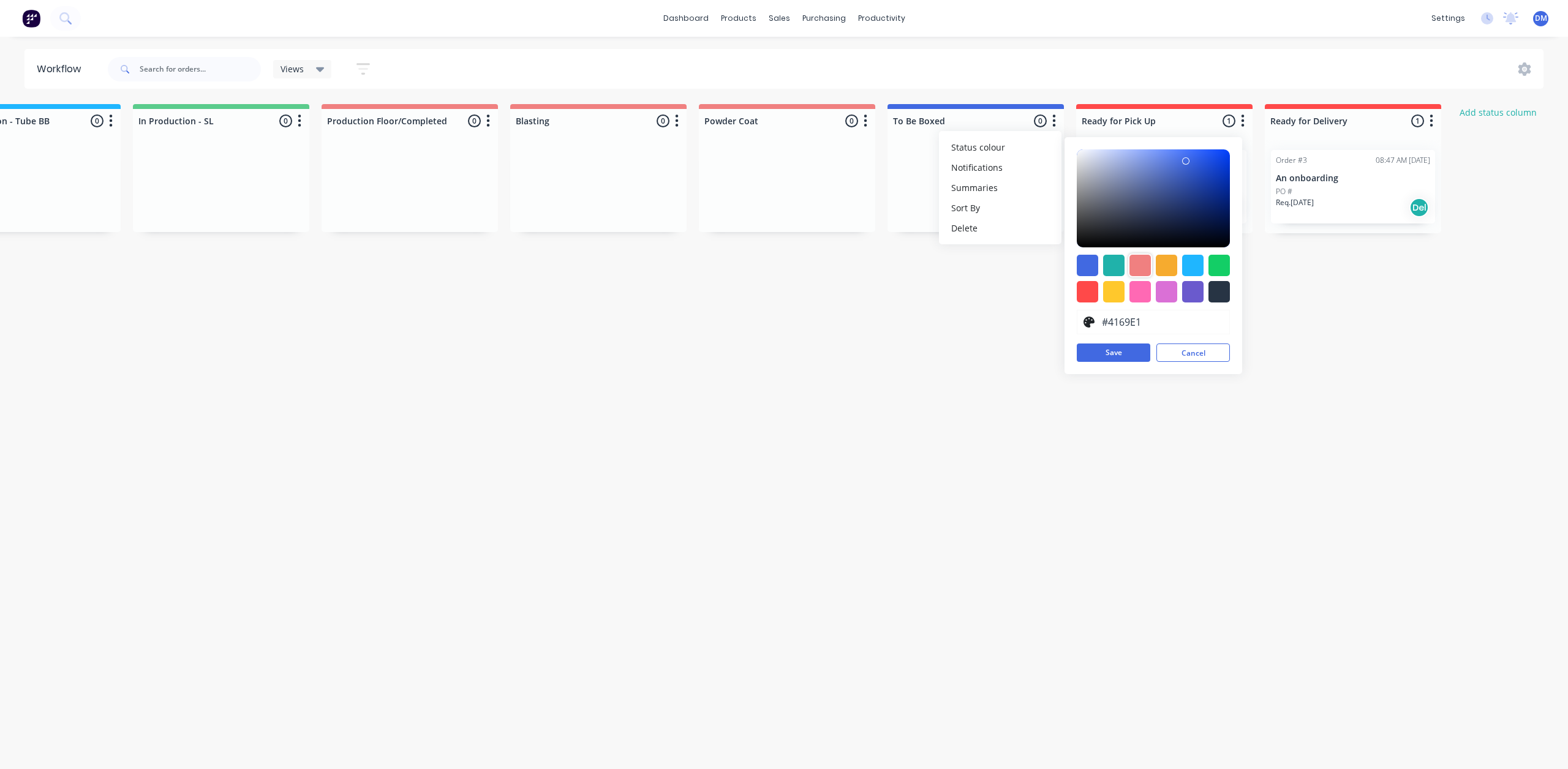
click at [1145, 262] on div at bounding box center [1140, 265] width 22 height 22
type input "#F08080"
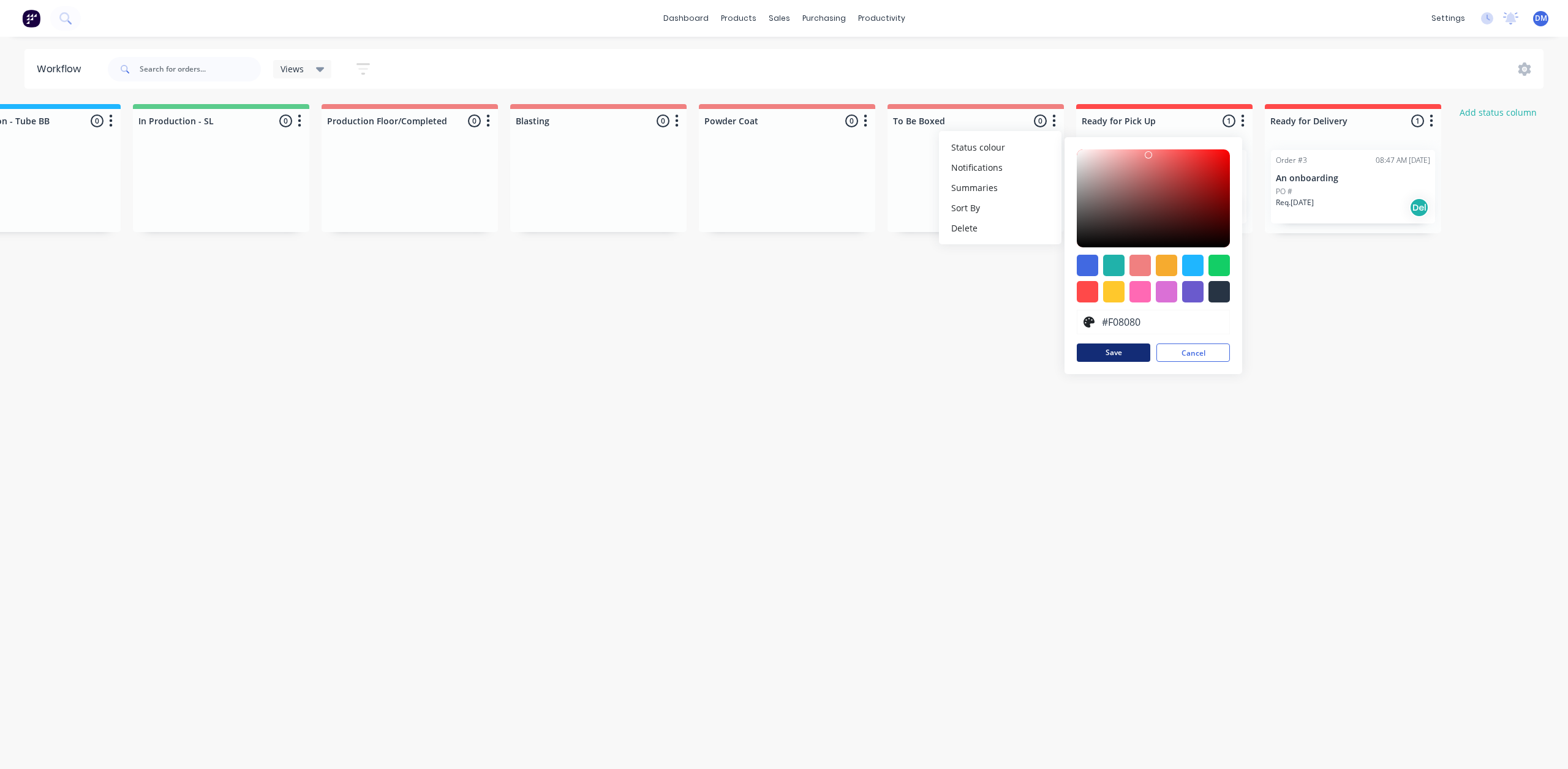
click at [1111, 359] on button "Save" at bounding box center [1113, 352] width 74 height 19
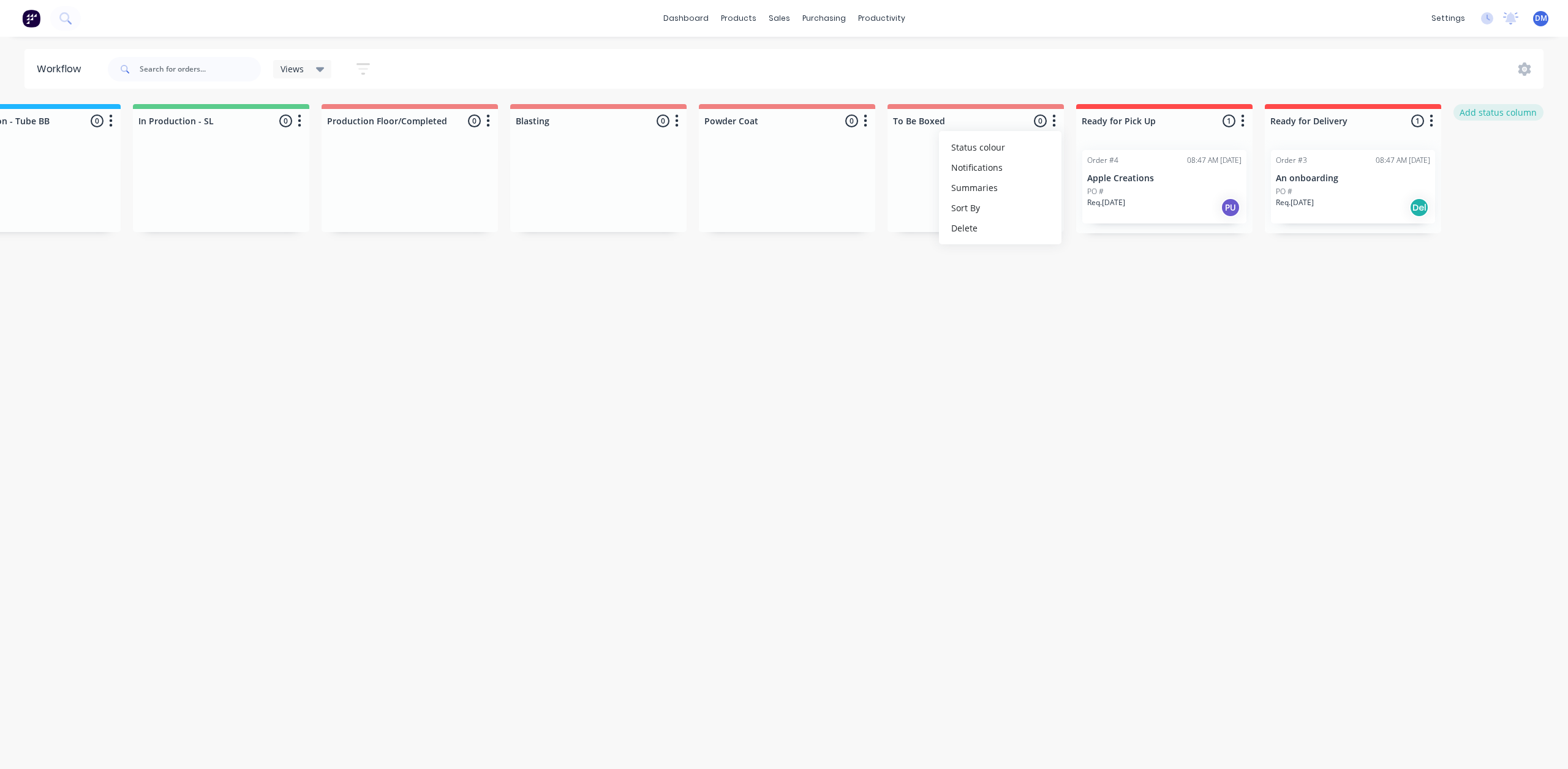
click at [1512, 117] on button "Add status column" at bounding box center [1497, 112] width 90 height 17
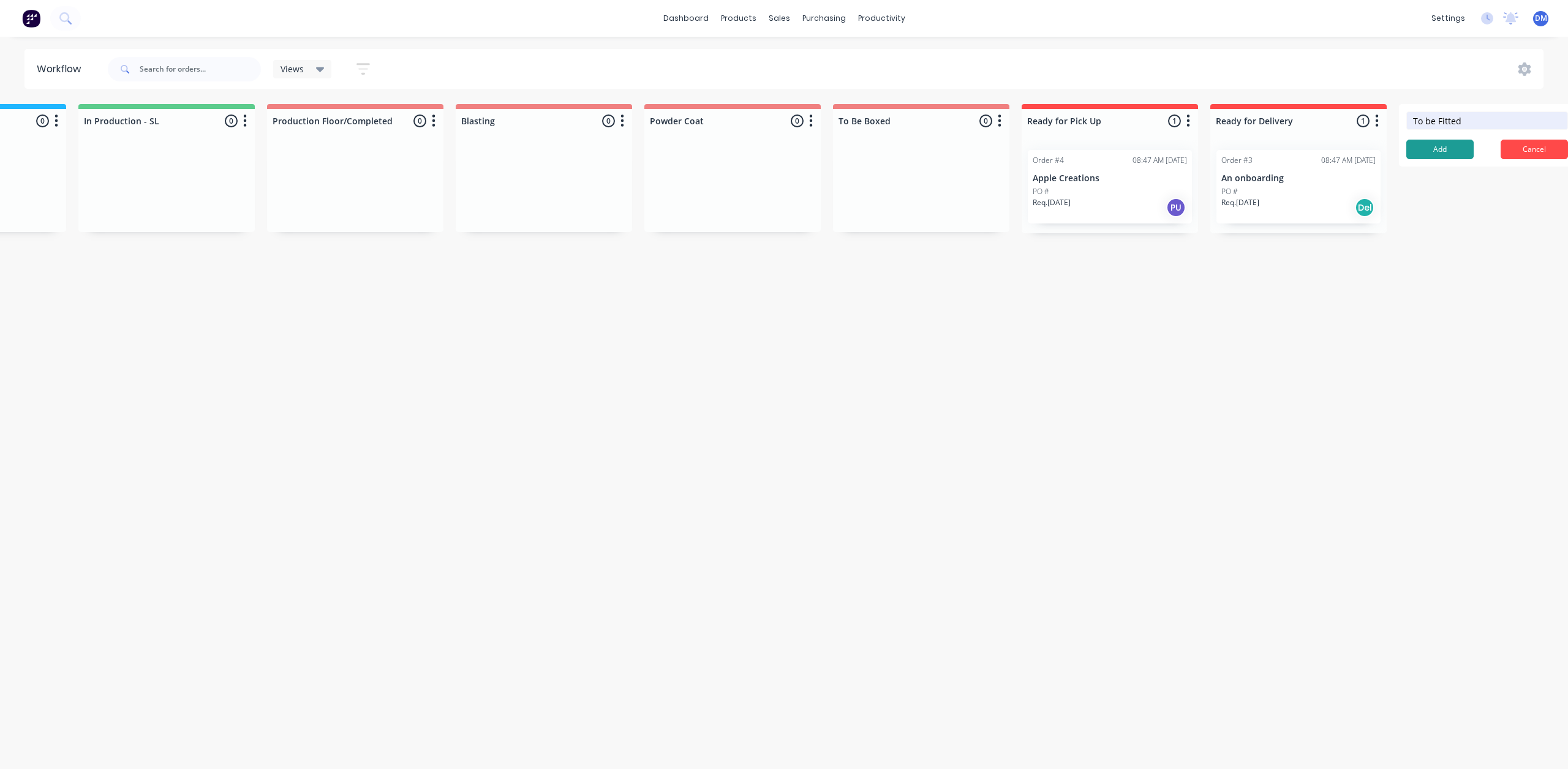
type input "To be Fitted"
click at [1444, 150] on button "Add" at bounding box center [1440, 150] width 67 height 20
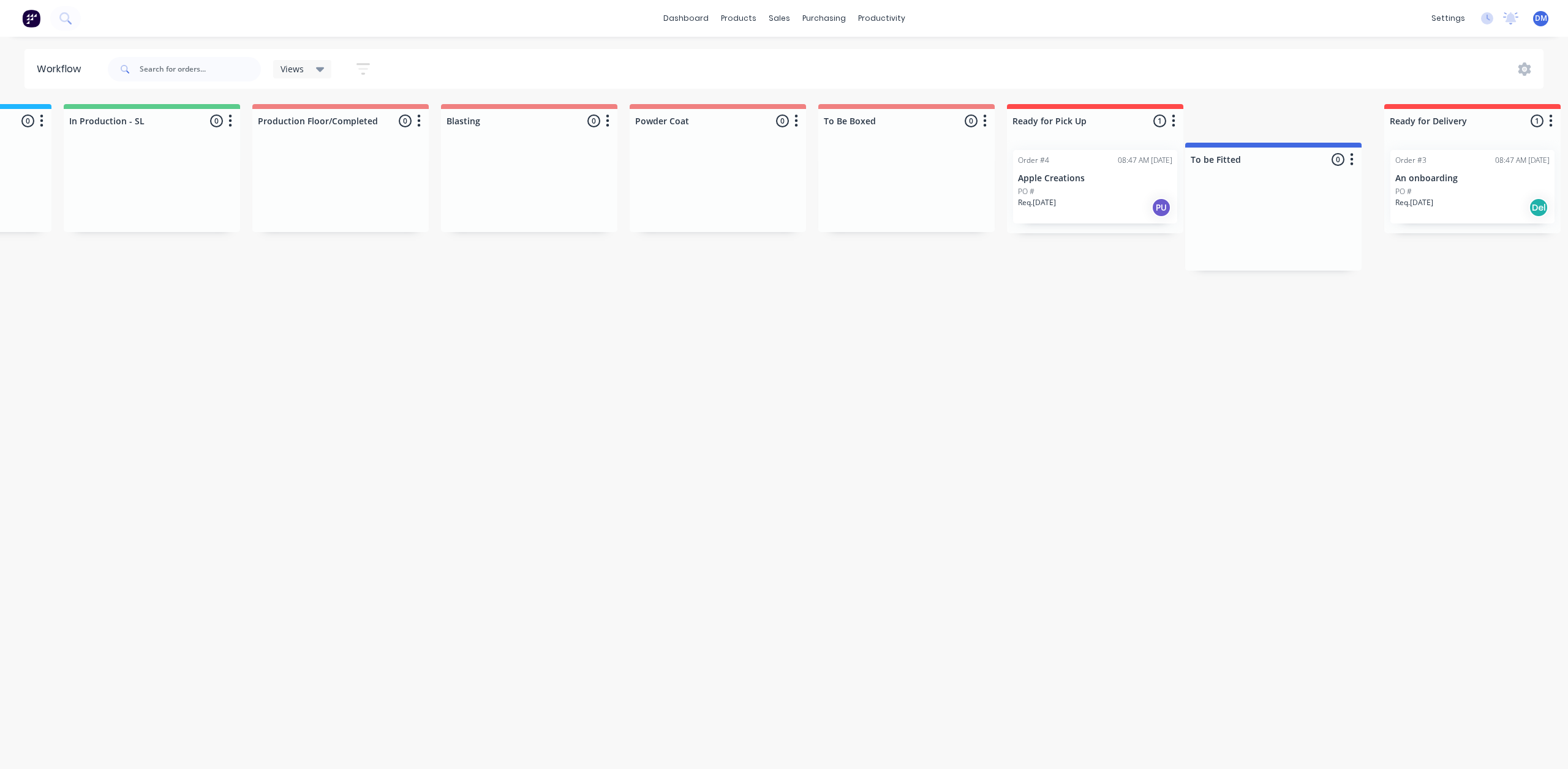
scroll to position [0, 909]
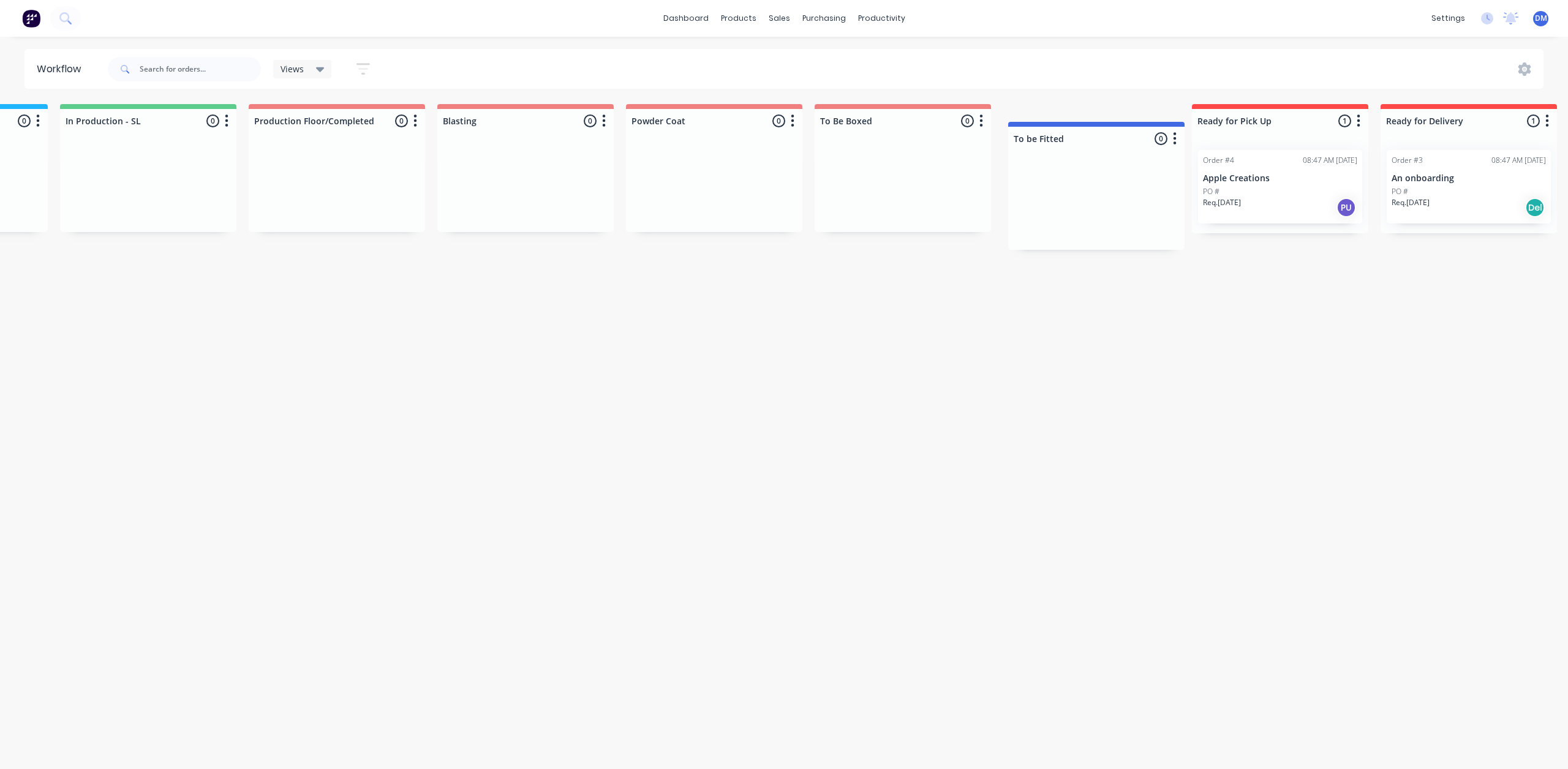
drag, startPoint x: 1529, startPoint y: 111, endPoint x: 1136, endPoint y: 132, distance: 393.6
click at [1136, 132] on div "Submitted 2 Status colour #273444 hex #273444 Save Cancel Summaries Total order…" at bounding box center [458, 217] width 2752 height 226
click at [1171, 113] on icon "button" at bounding box center [1170, 121] width 4 height 16
click at [1133, 138] on button "Status colour" at bounding box center [1115, 147] width 122 height 20
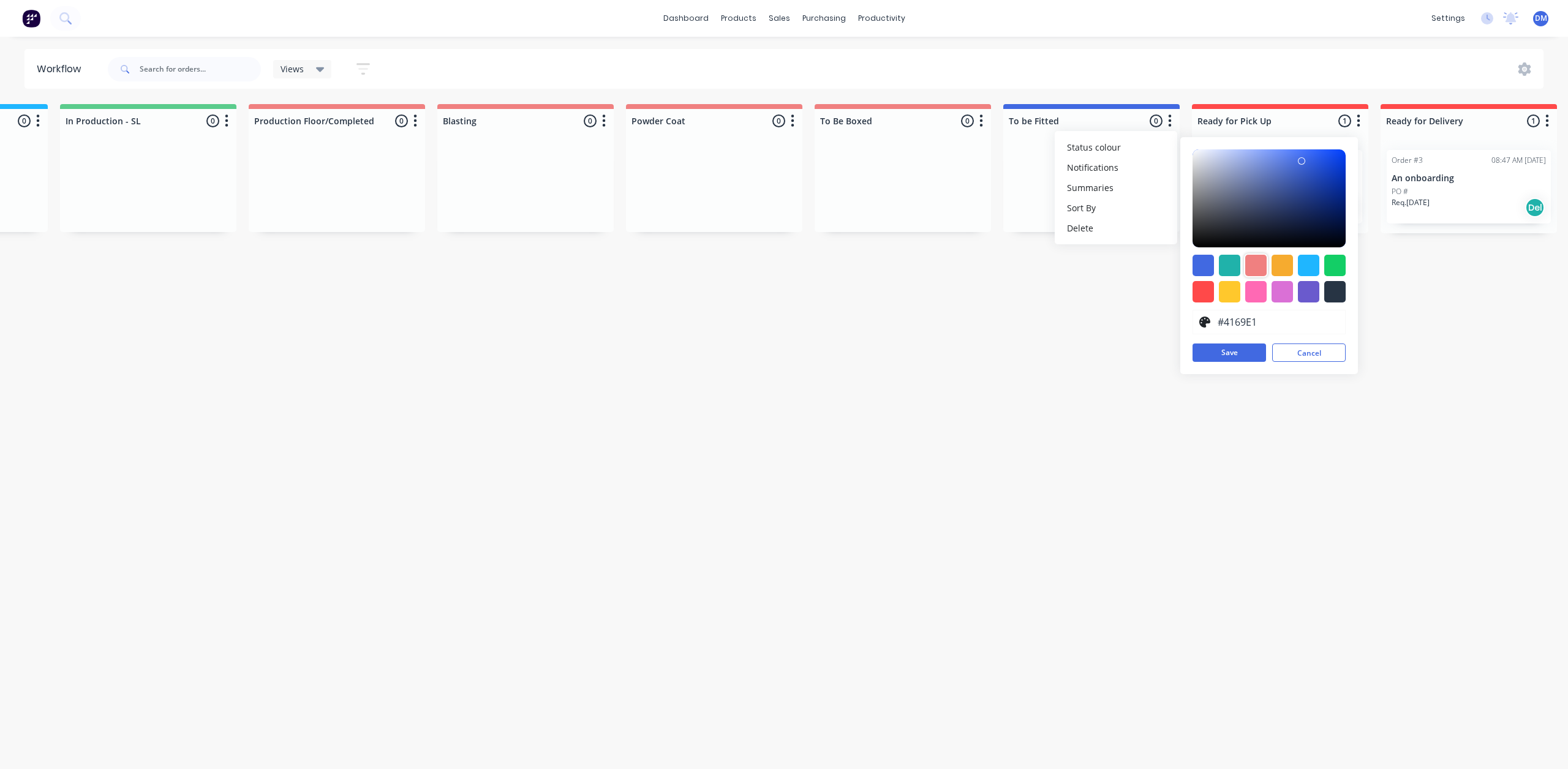
click at [1254, 270] on div at bounding box center [1255, 265] width 22 height 22
type input "#F08080"
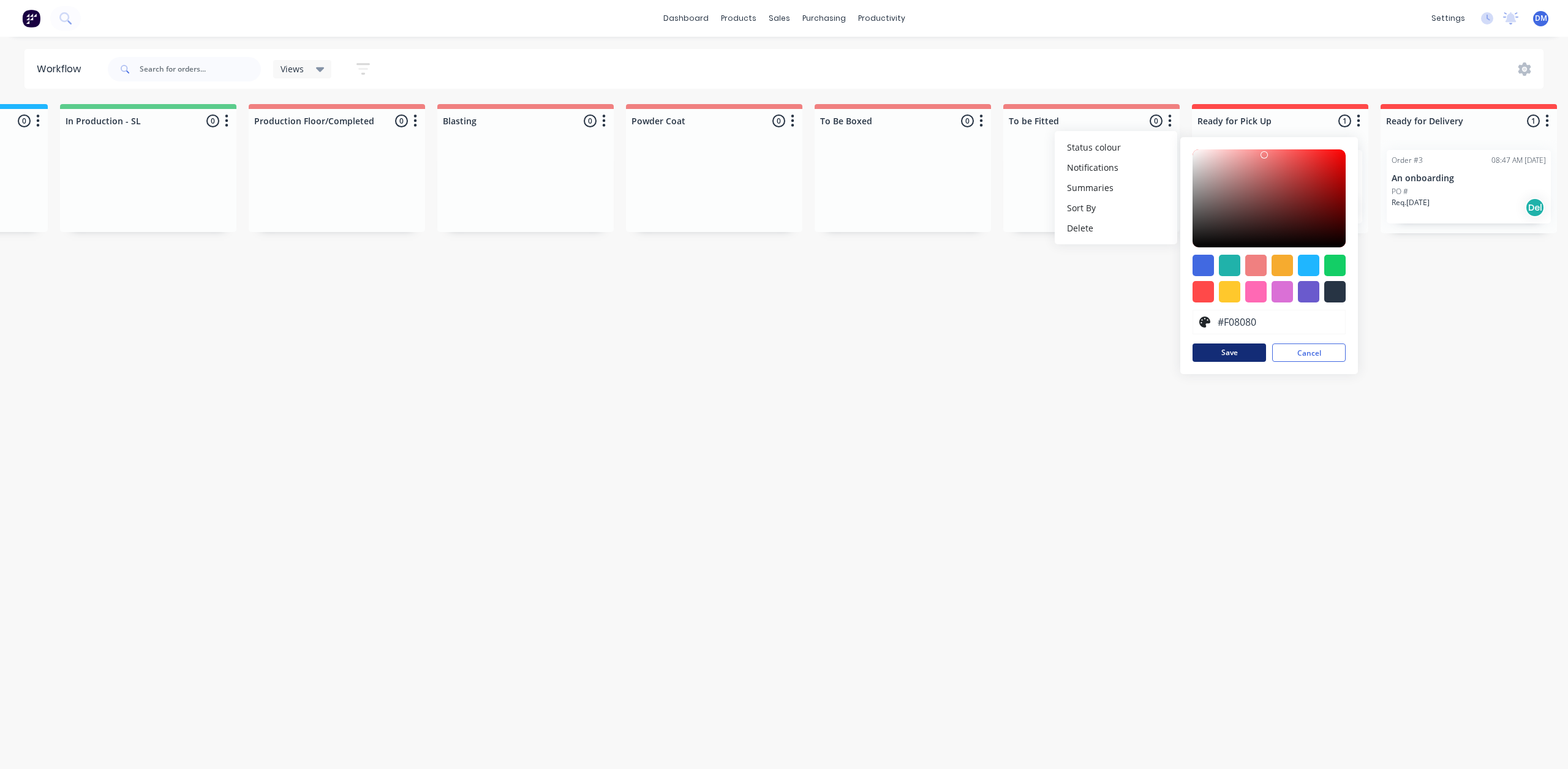
click at [1232, 353] on button "Save" at bounding box center [1229, 352] width 74 height 19
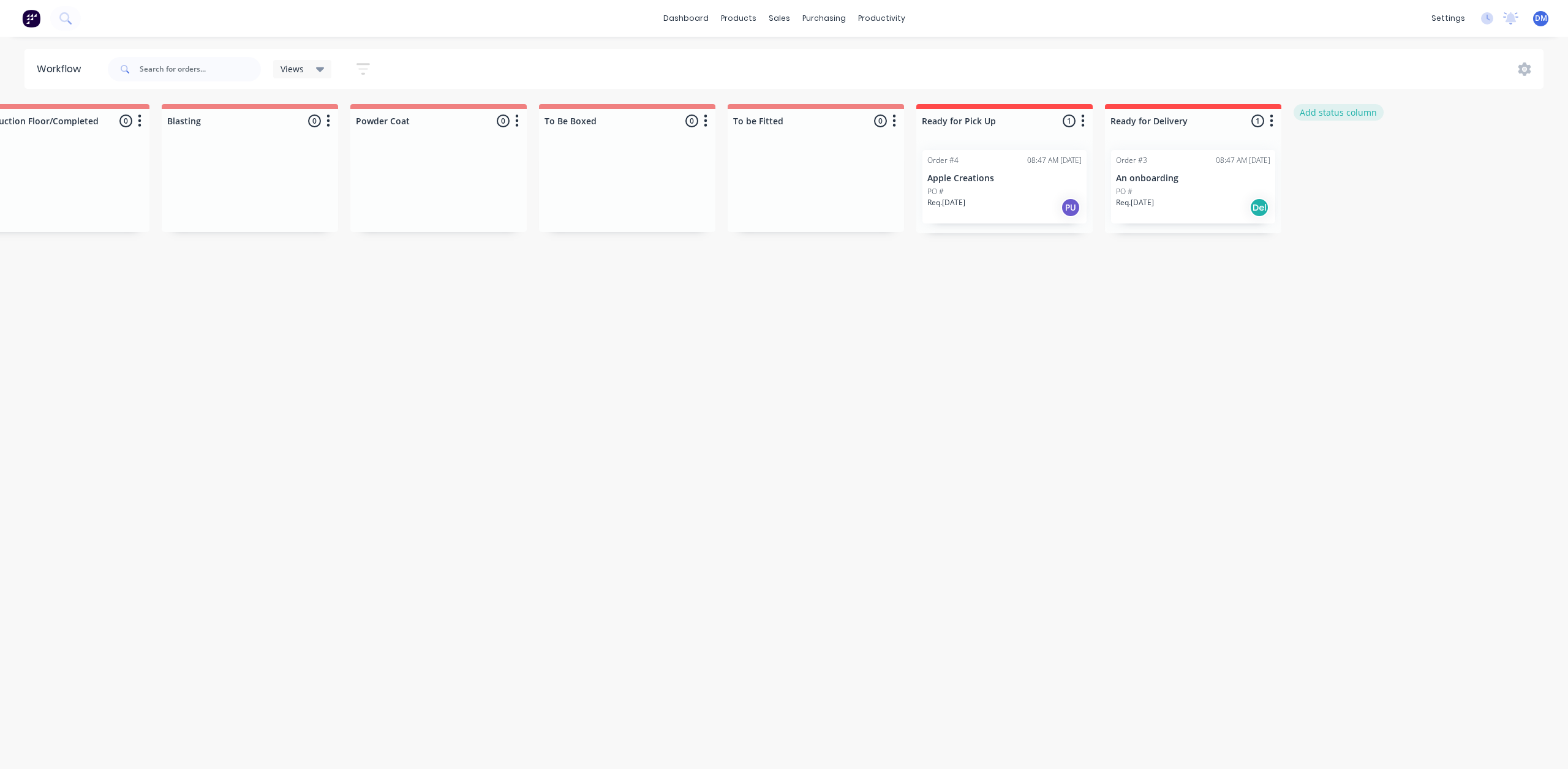
click at [1328, 116] on button "Add status column" at bounding box center [1337, 112] width 90 height 17
type input "Send To Paint"
click button "Add" at bounding box center [1334, 150] width 67 height 20
drag, startPoint x: 1461, startPoint y: 118, endPoint x: 1462, endPoint y: 130, distance: 12.0
click at [1461, 118] on icon "button" at bounding box center [1460, 121] width 4 height 16
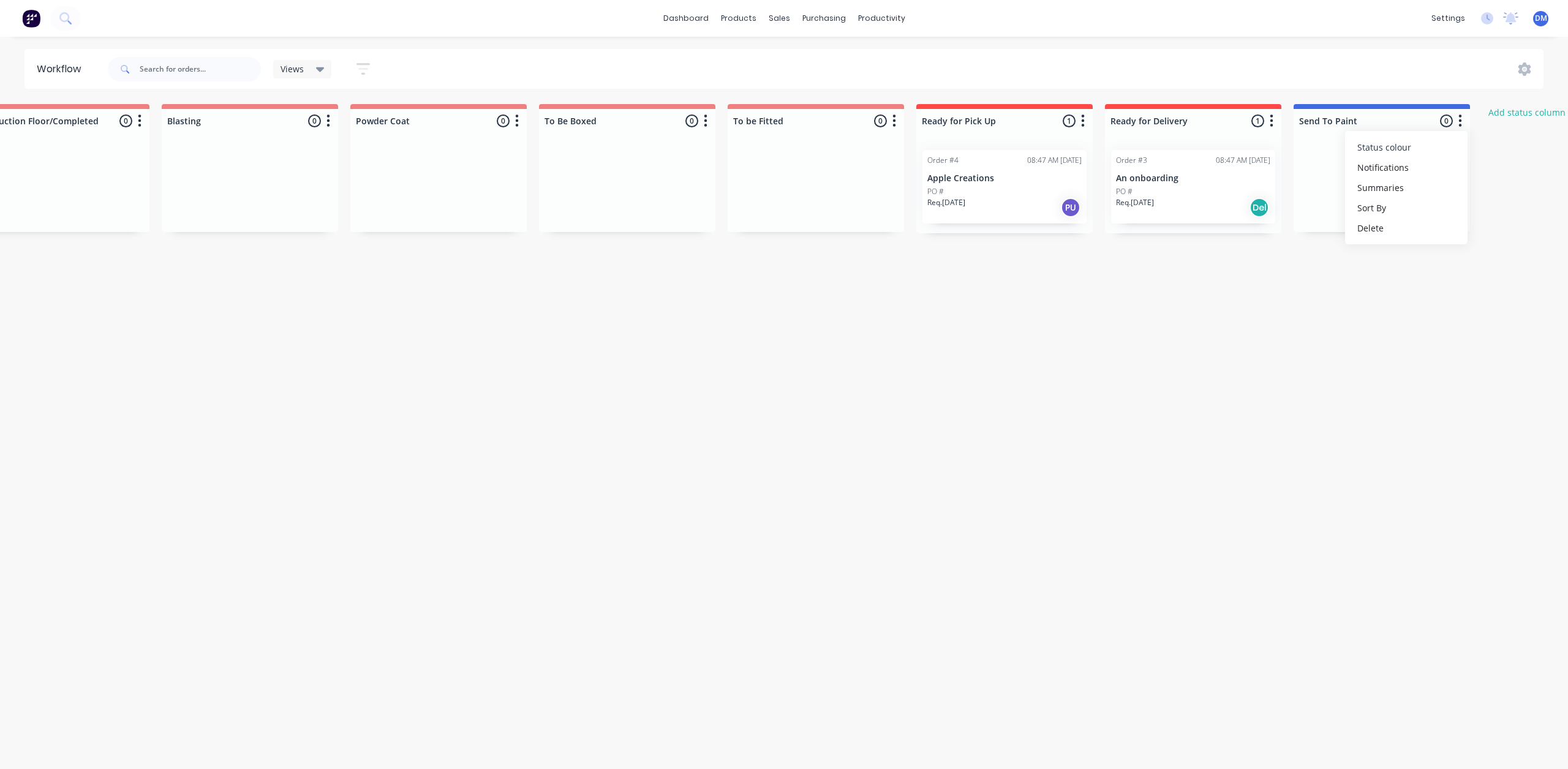
click at [1429, 144] on button "Status colour" at bounding box center [1406, 147] width 122 height 20
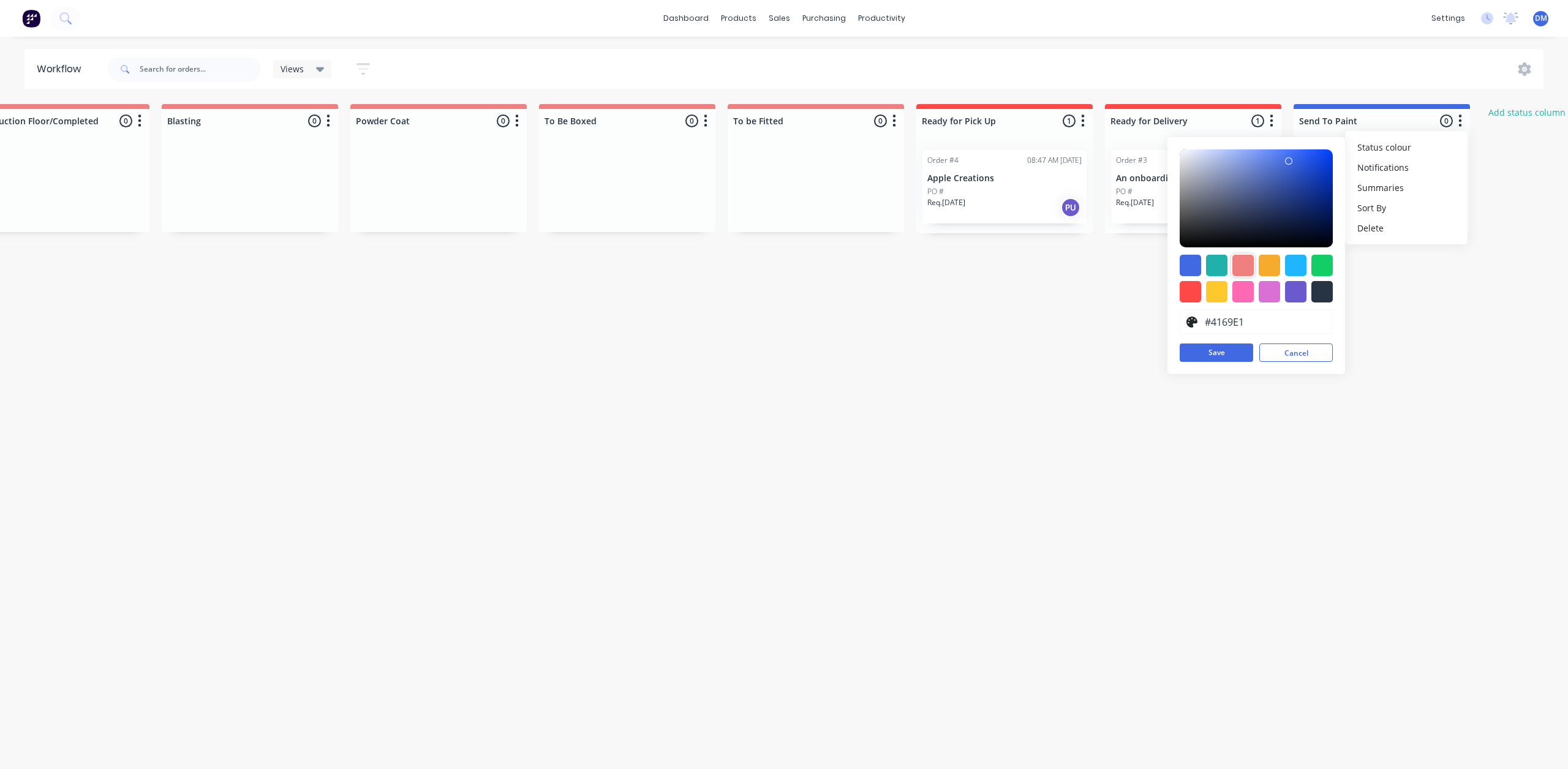
click at [1247, 267] on div at bounding box center [1243, 265] width 22 height 22
type input "#F08080"
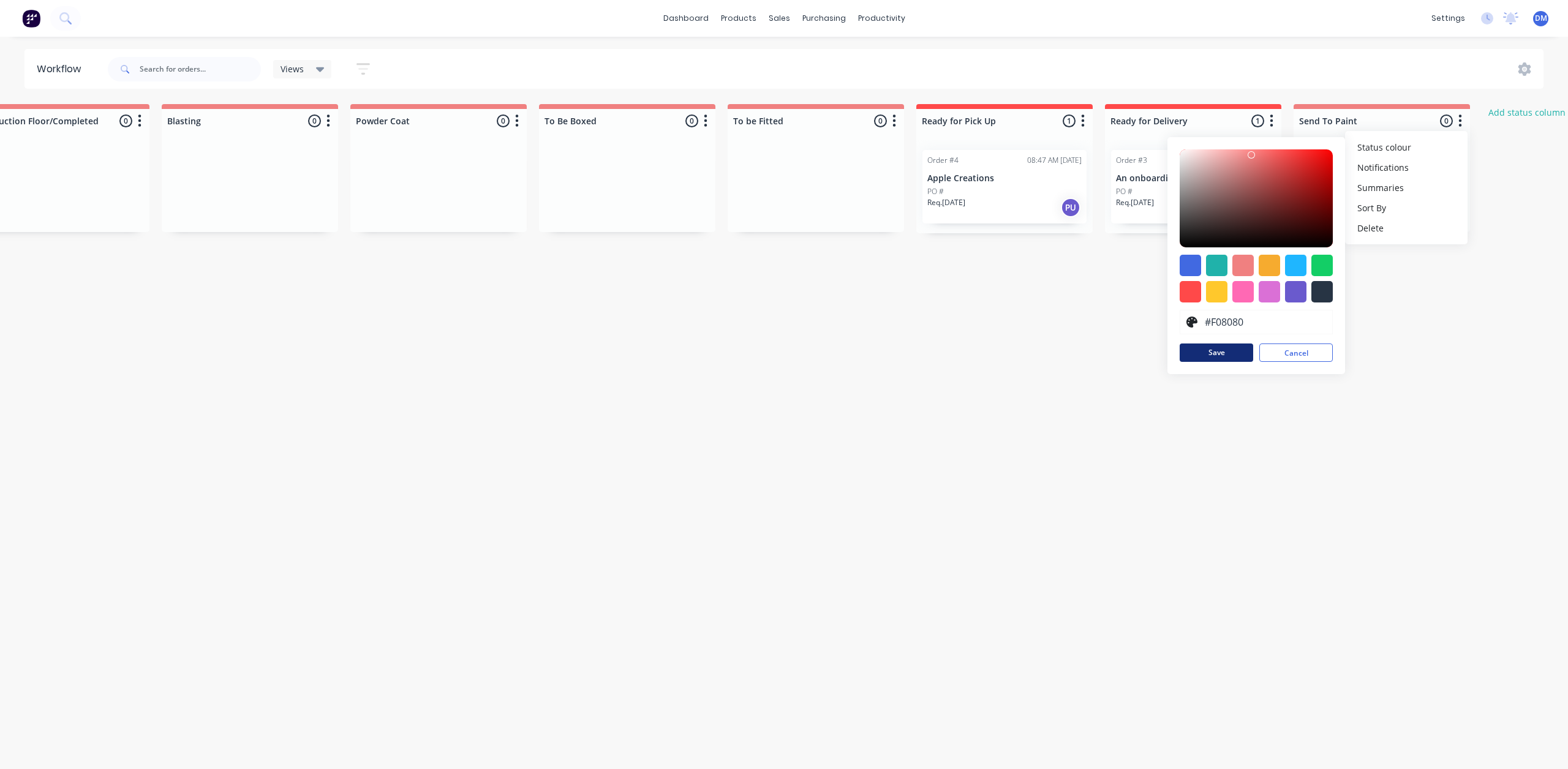
click at [1224, 355] on button "Save" at bounding box center [1216, 352] width 74 height 19
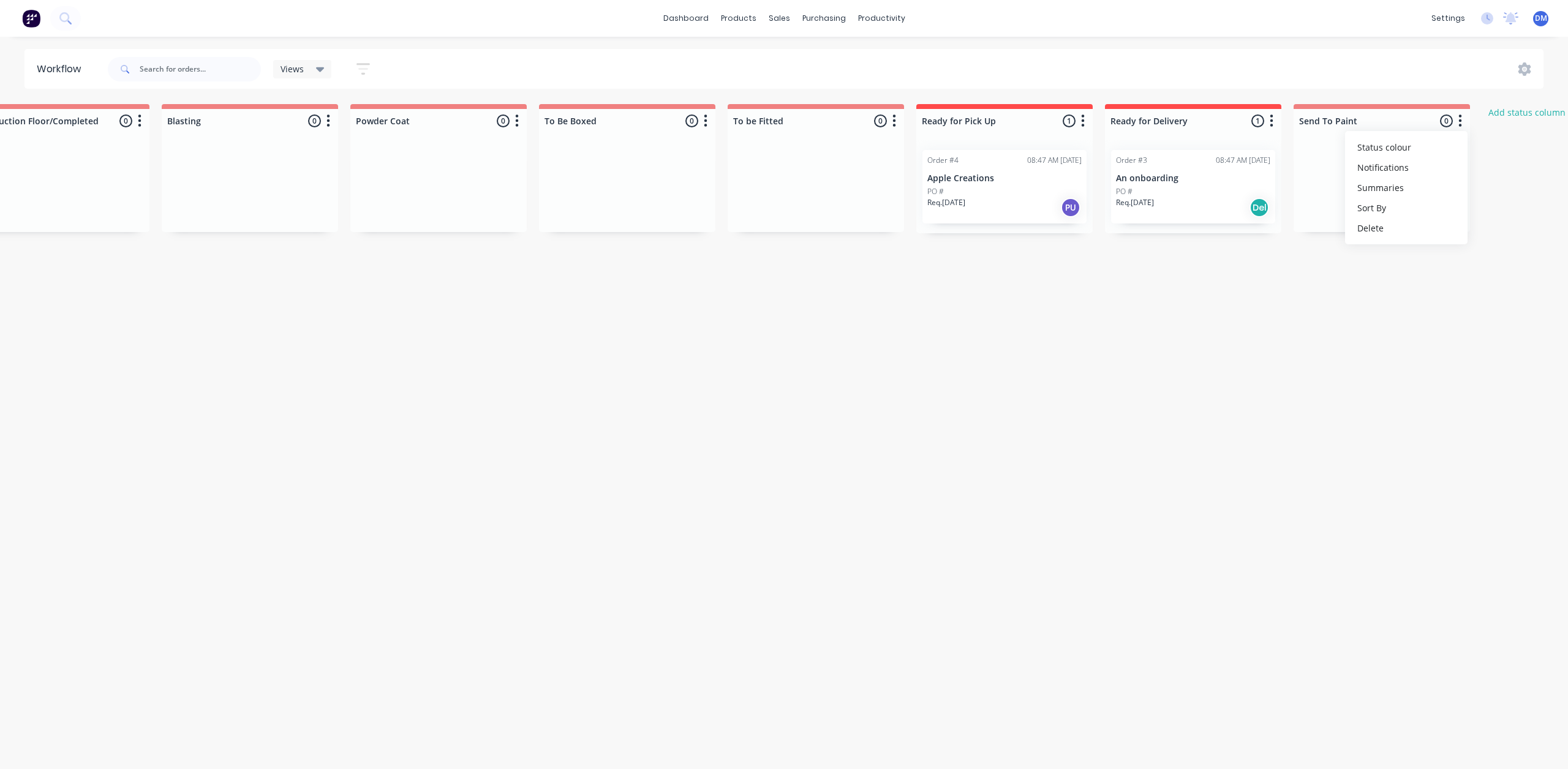
click at [1408, 107] on div "Send To Paint 0 Status colour #F08080 hex #F08080 Save Cancel Notifications Ema…" at bounding box center [1381, 118] width 177 height 29
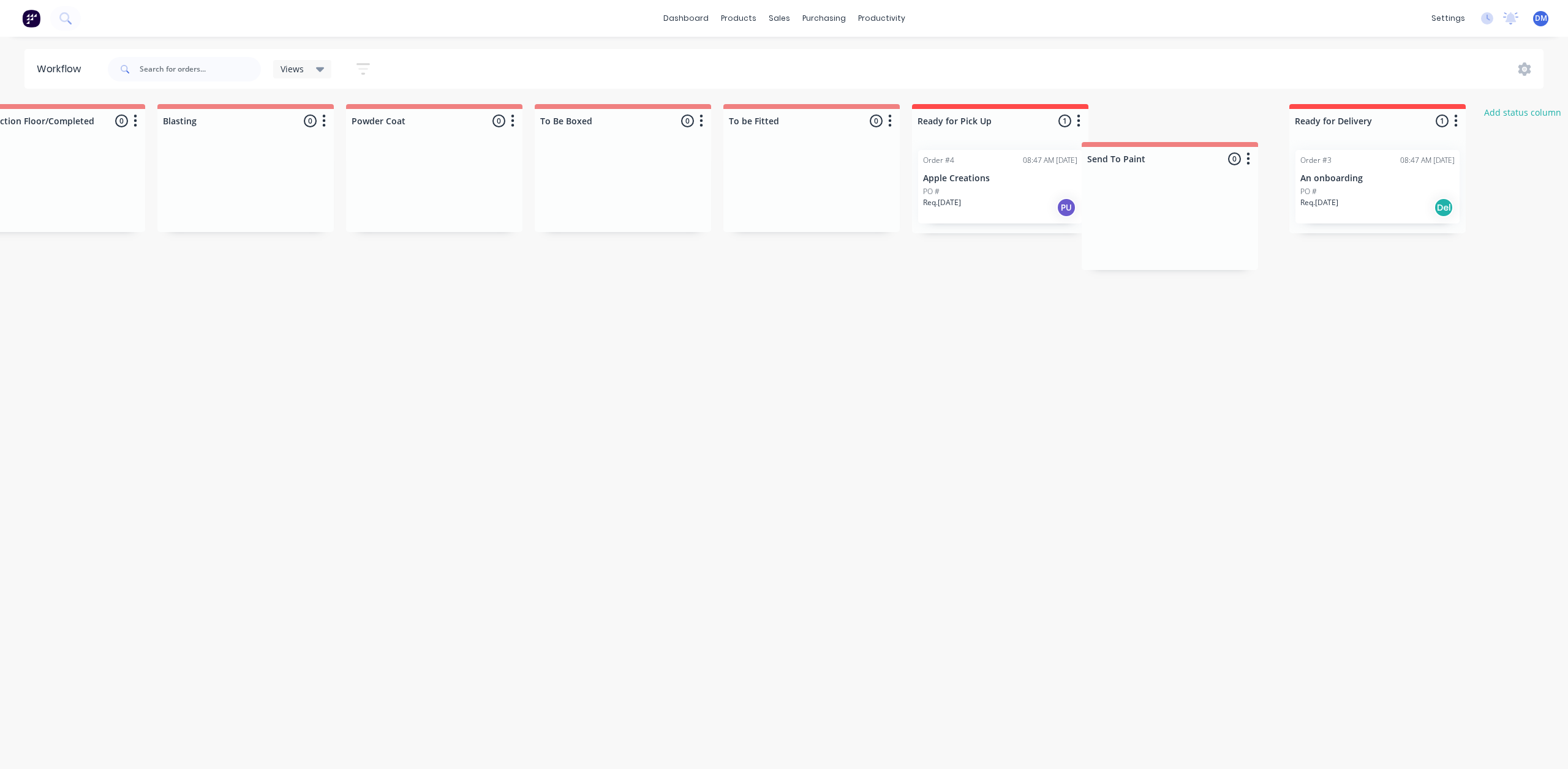
scroll to position [0, 1189]
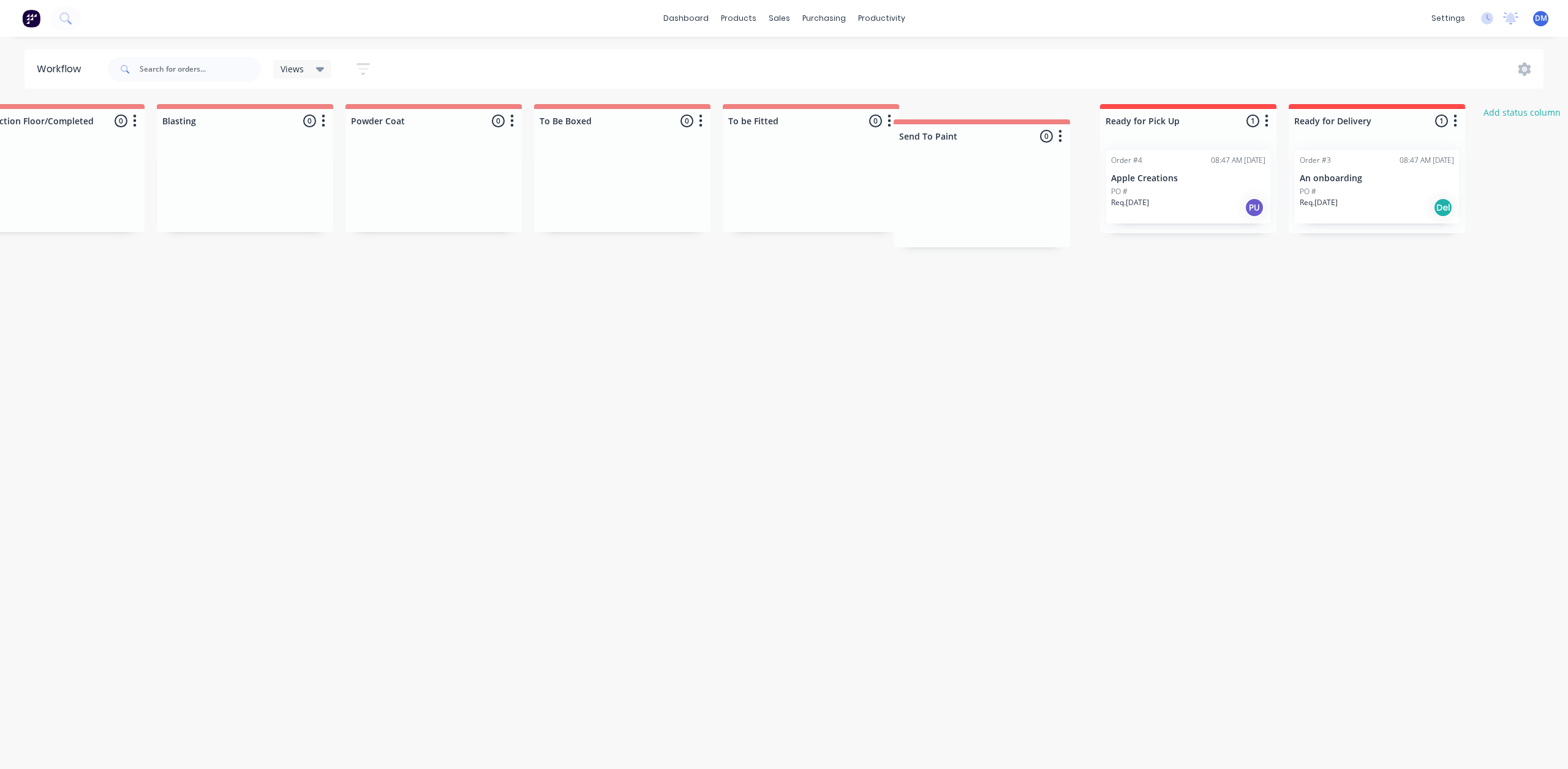
drag, startPoint x: 1422, startPoint y: 113, endPoint x: 1012, endPoint y: 130, distance: 410.4
click at [1012, 130] on div "Submitted 2 Status colour #273444 hex #273444 Save Cancel Summaries Total order…" at bounding box center [265, 217] width 2930 height 226
click at [1537, 112] on button "Add status column" at bounding box center [1522, 112] width 90 height 17
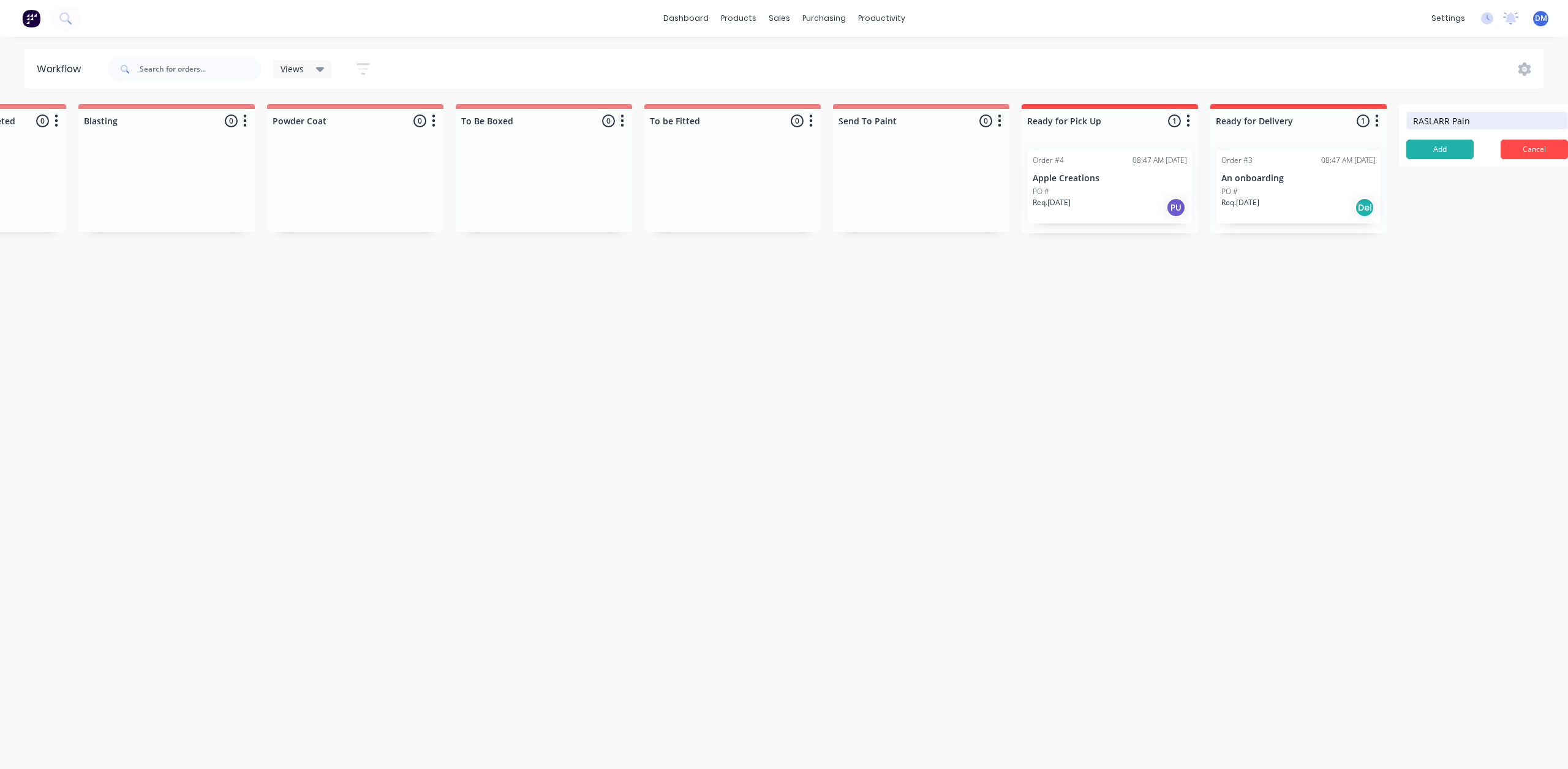
type input "RASLARR Paint"
click button "Add" at bounding box center [1440, 150] width 67 height 20
click at [1567, 123] on icon "button" at bounding box center [1565, 121] width 4 height 16
click at [1485, 147] on span "Status colour" at bounding box center [1489, 147] width 54 height 13
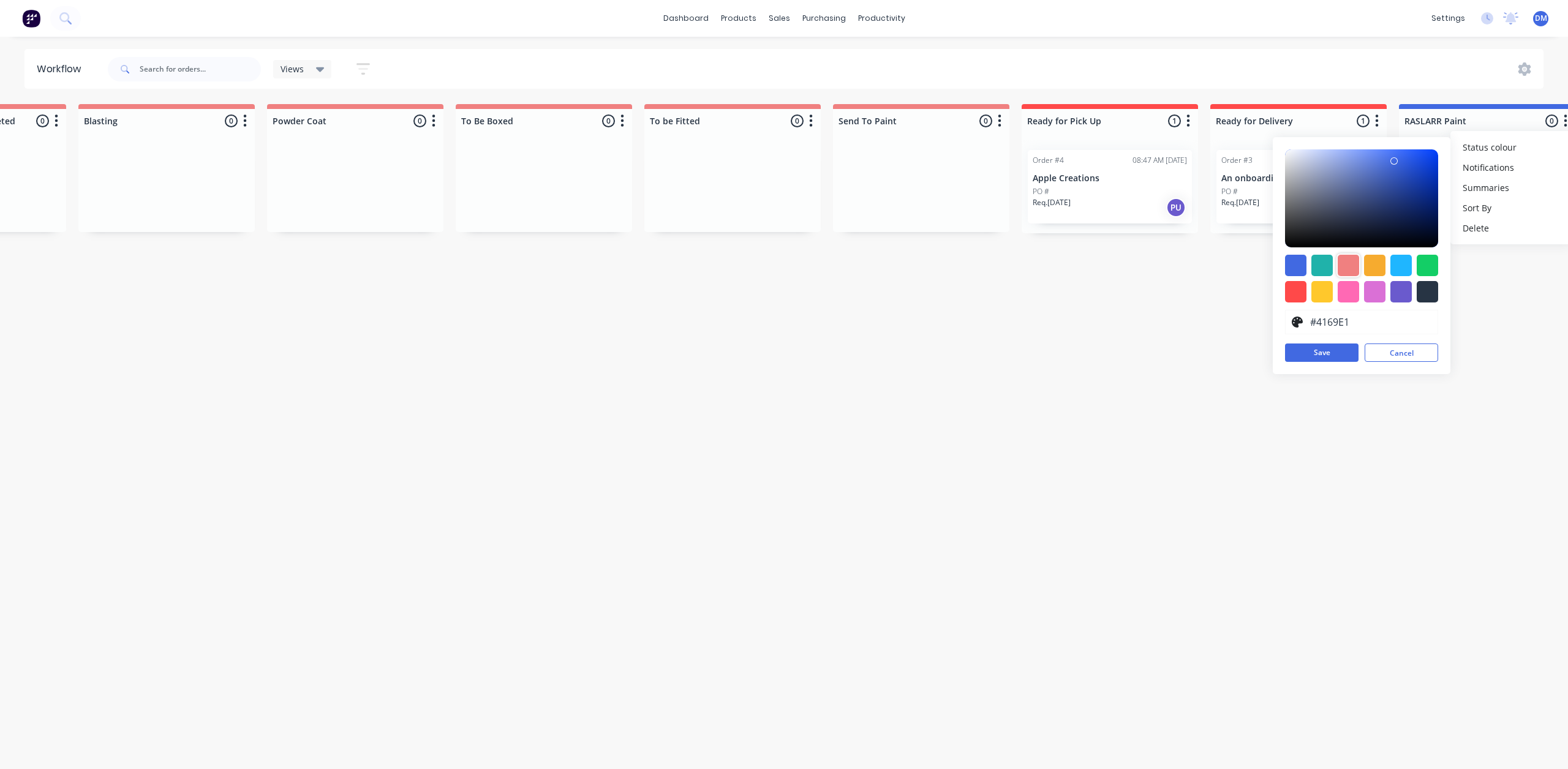
click at [1355, 267] on div at bounding box center [1348, 265] width 22 height 22
type input "#F08080"
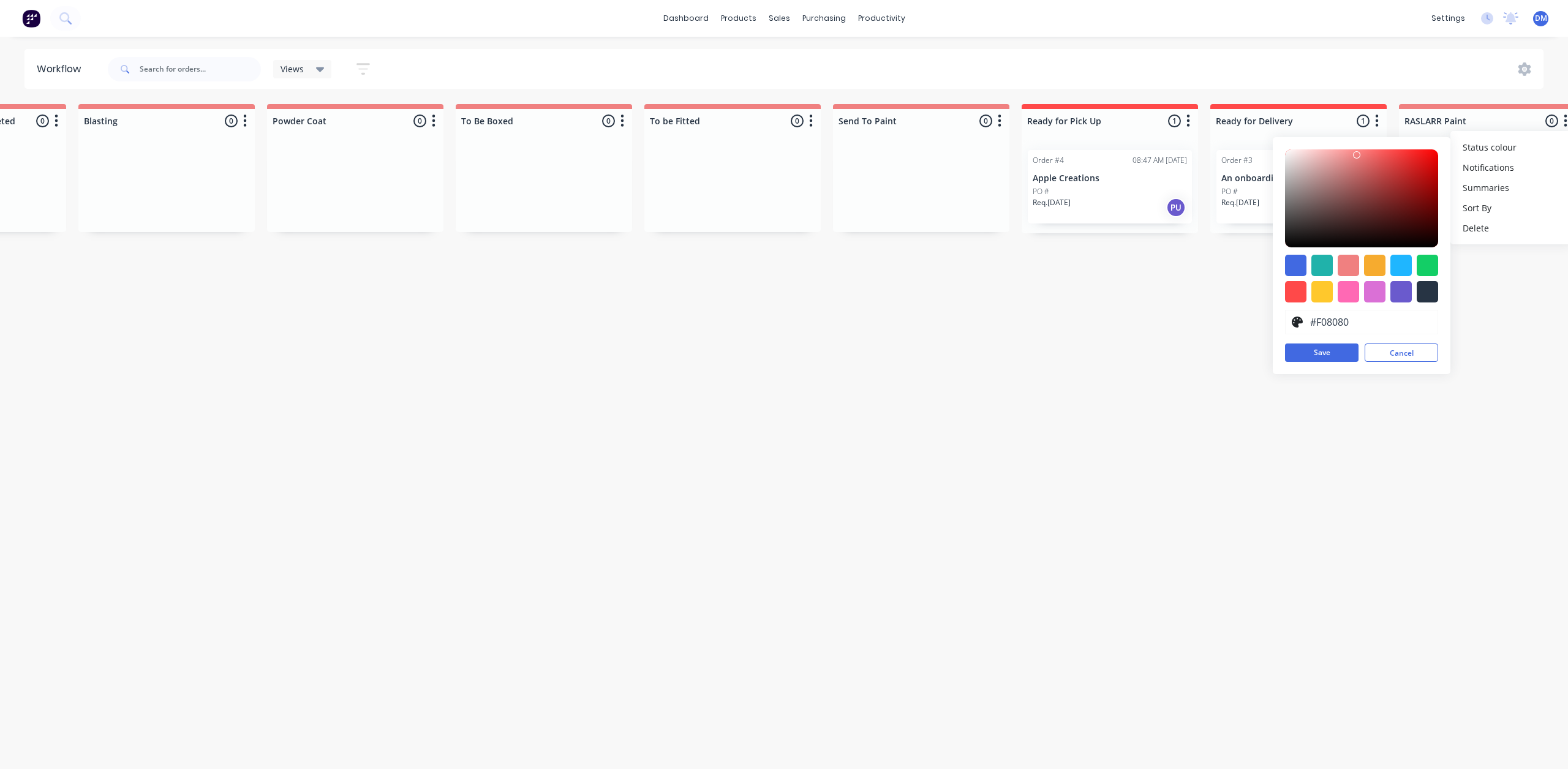
click at [1327, 356] on button "Save" at bounding box center [1321, 352] width 74 height 19
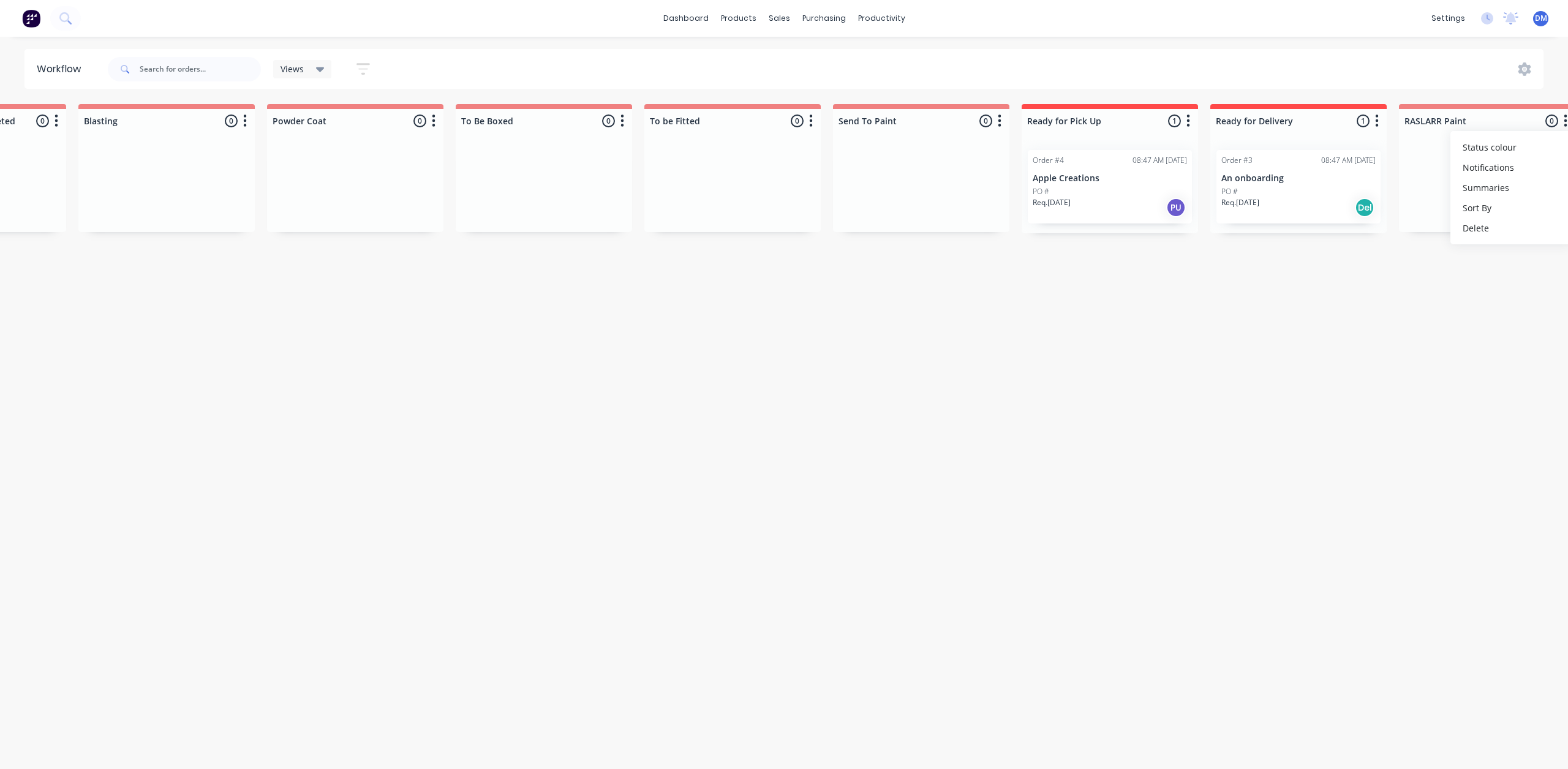
drag, startPoint x: 1444, startPoint y: 385, endPoint x: 1536, endPoint y: 147, distance: 255.2
drag, startPoint x: 1533, startPoint y: 107, endPoint x: 1508, endPoint y: 171, distance: 68.7
click at [1508, 171] on div "RASLARR Paint 0 Status colour #F08080 hex #F08080 Save Cancel Notifications Ema…" at bounding box center [1486, 169] width 177 height 128
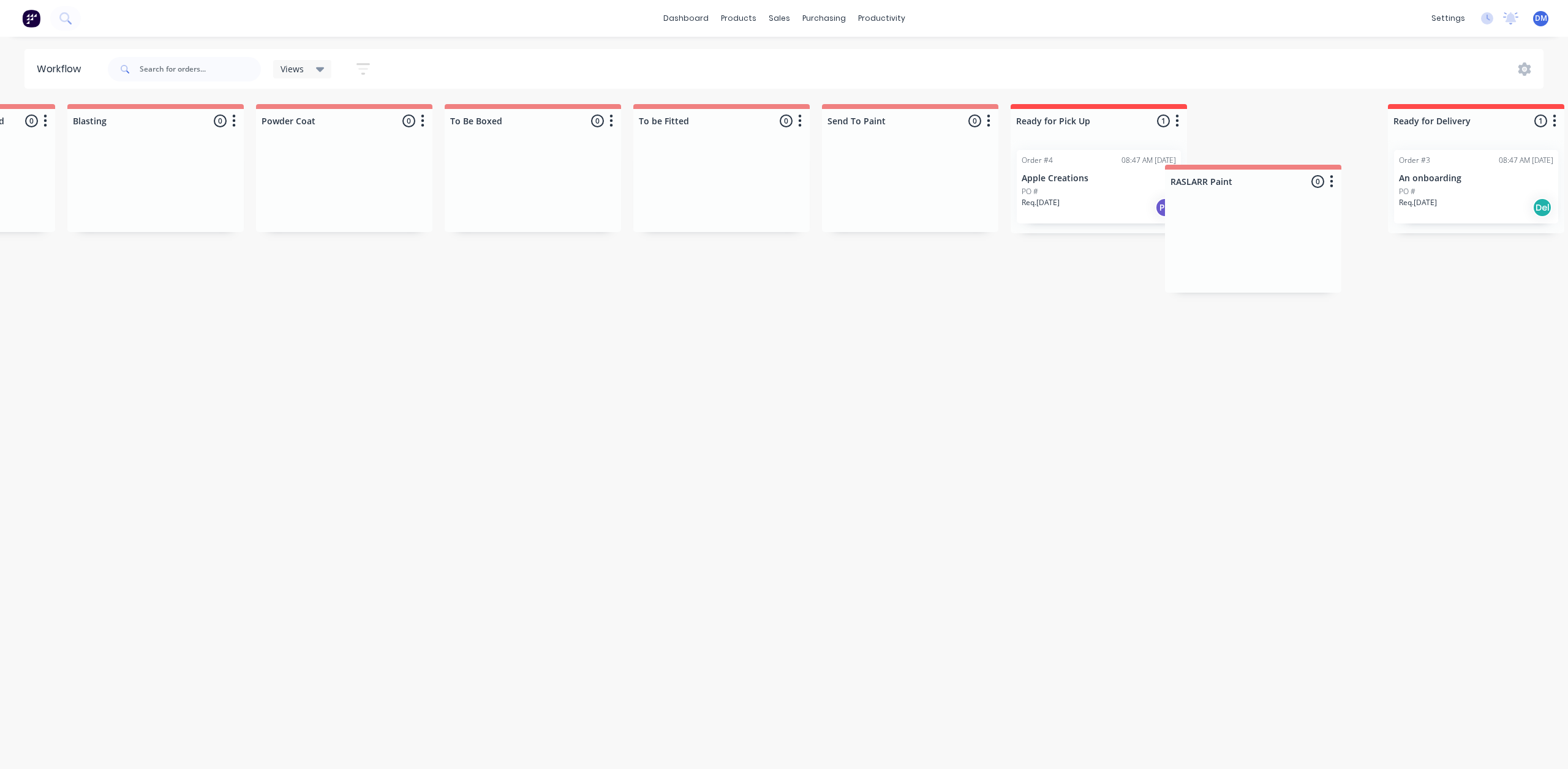
scroll to position [0, 1280]
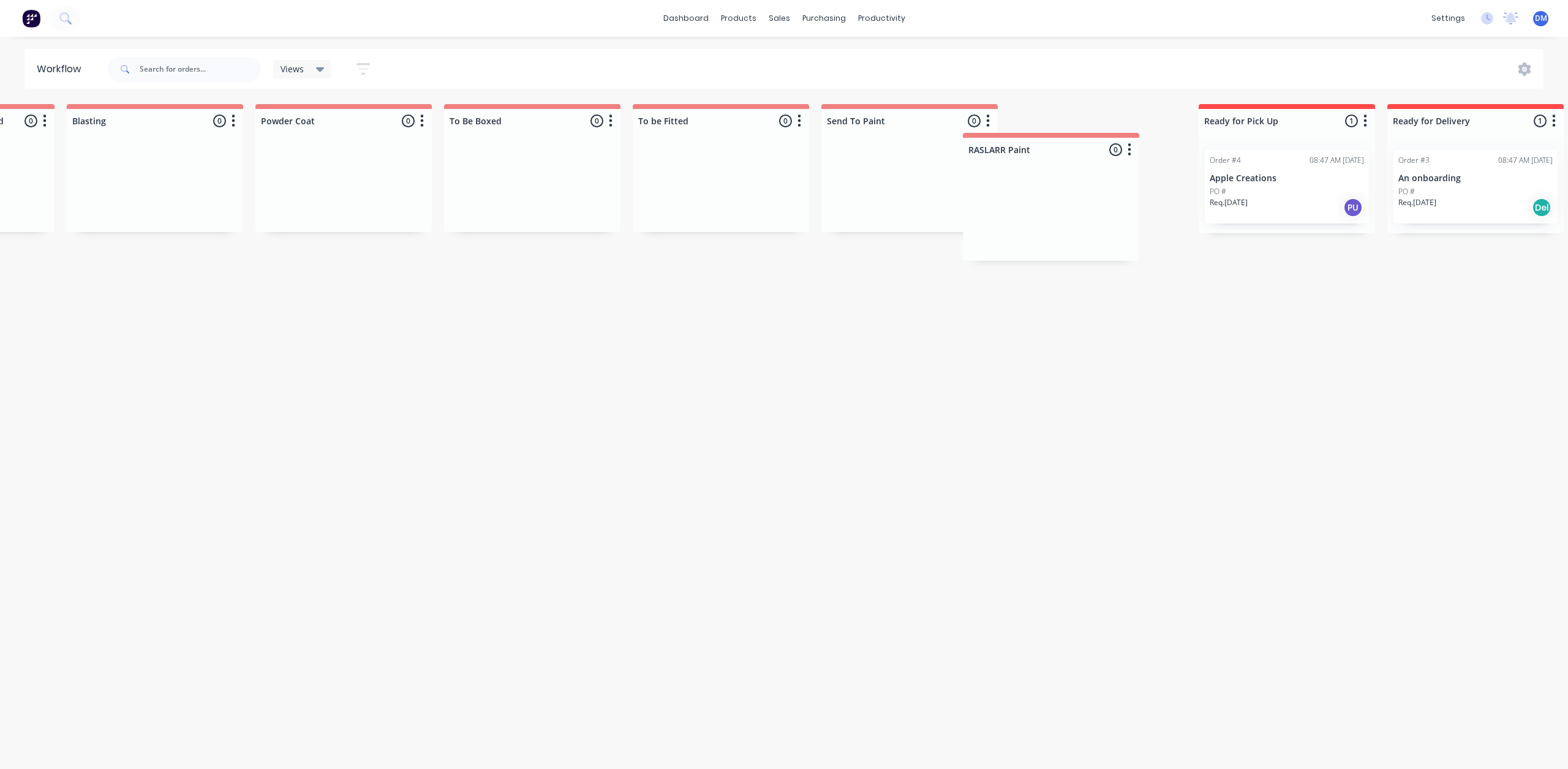
drag, startPoint x: 1530, startPoint y: 118, endPoint x: 1088, endPoint y: 129, distance: 442.1
click at [1088, 129] on div "Submitted 2 Status colour #273444 hex #273444 Save Cancel Summaries Total order…" at bounding box center [264, 217] width 3107 height 226
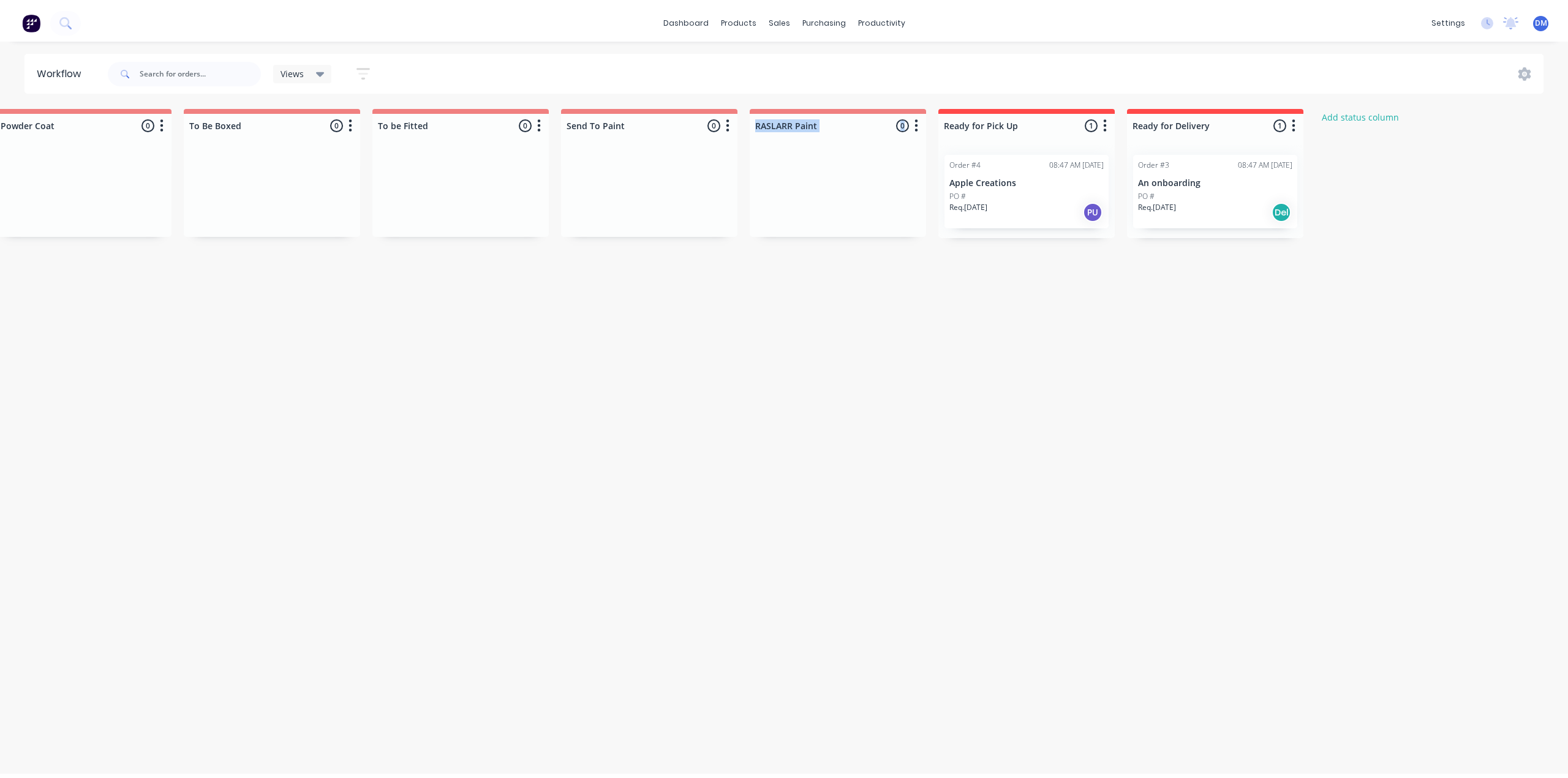
scroll to position [0, 0]
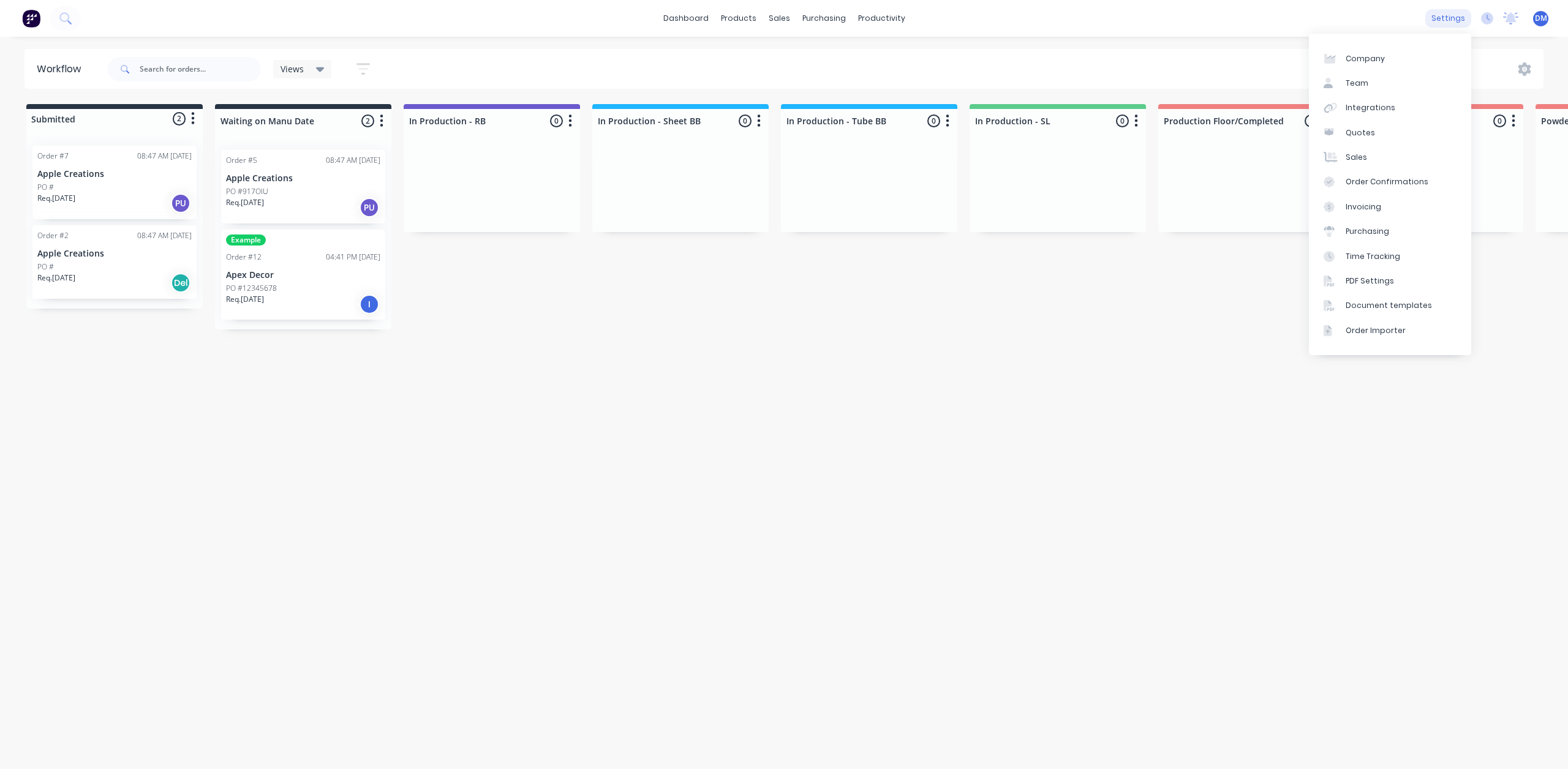
click at [1450, 21] on div "settings" at bounding box center [1448, 18] width 46 height 19
click at [1377, 109] on div "Integrations" at bounding box center [1370, 107] width 49 height 11
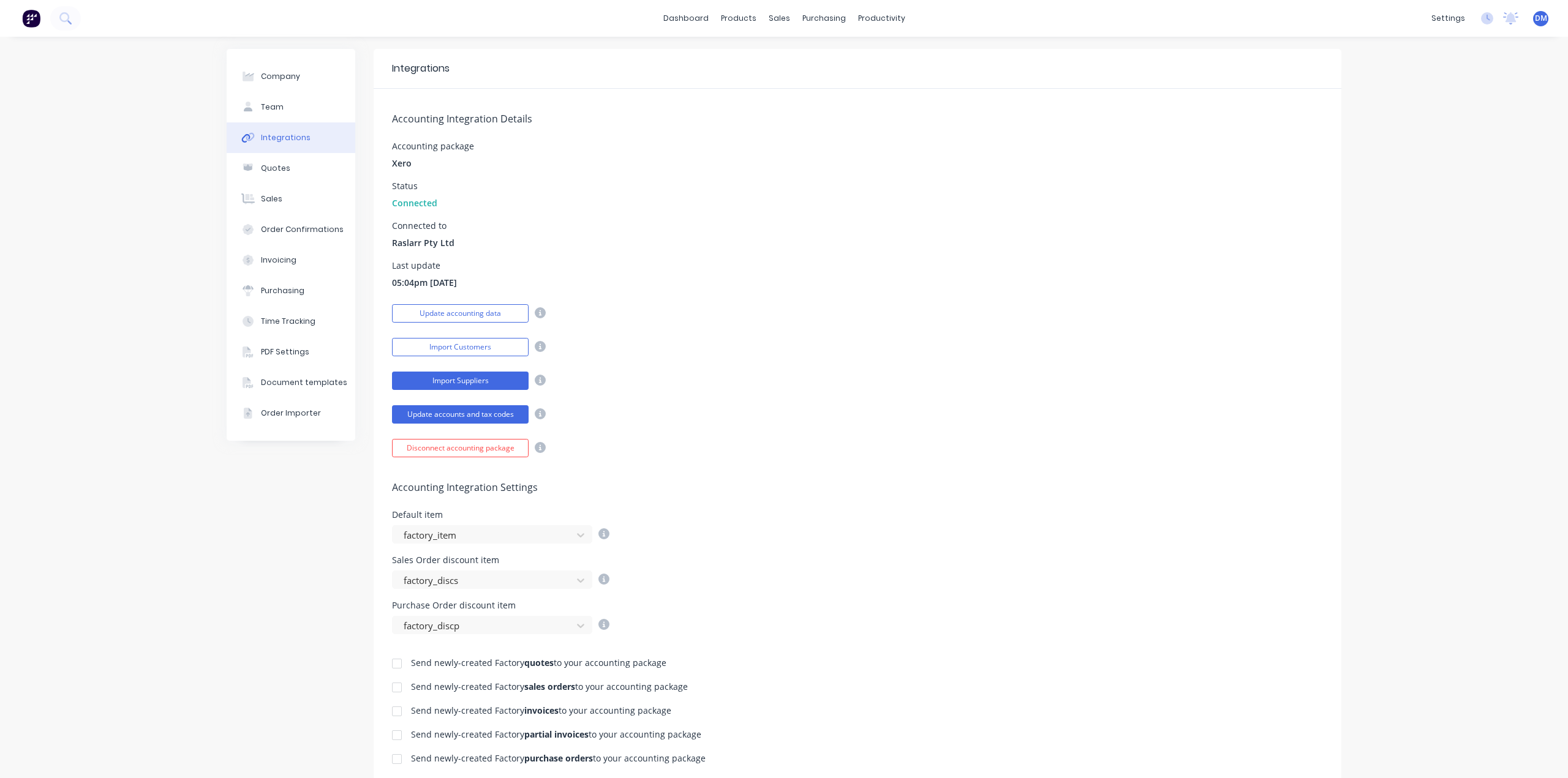
click at [503, 379] on button "Import Suppliers" at bounding box center [460, 381] width 136 height 19
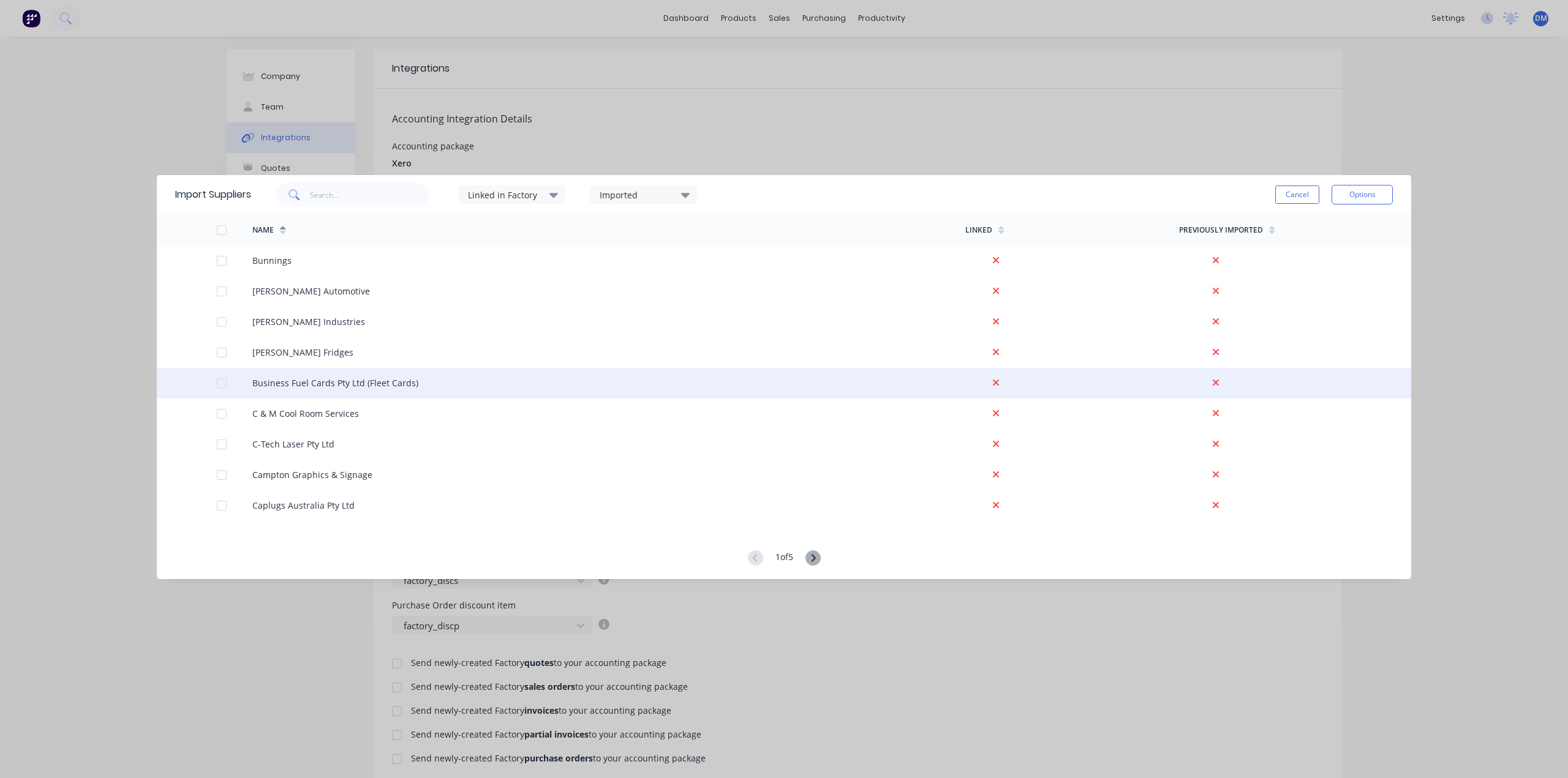
scroll to position [2781, 0]
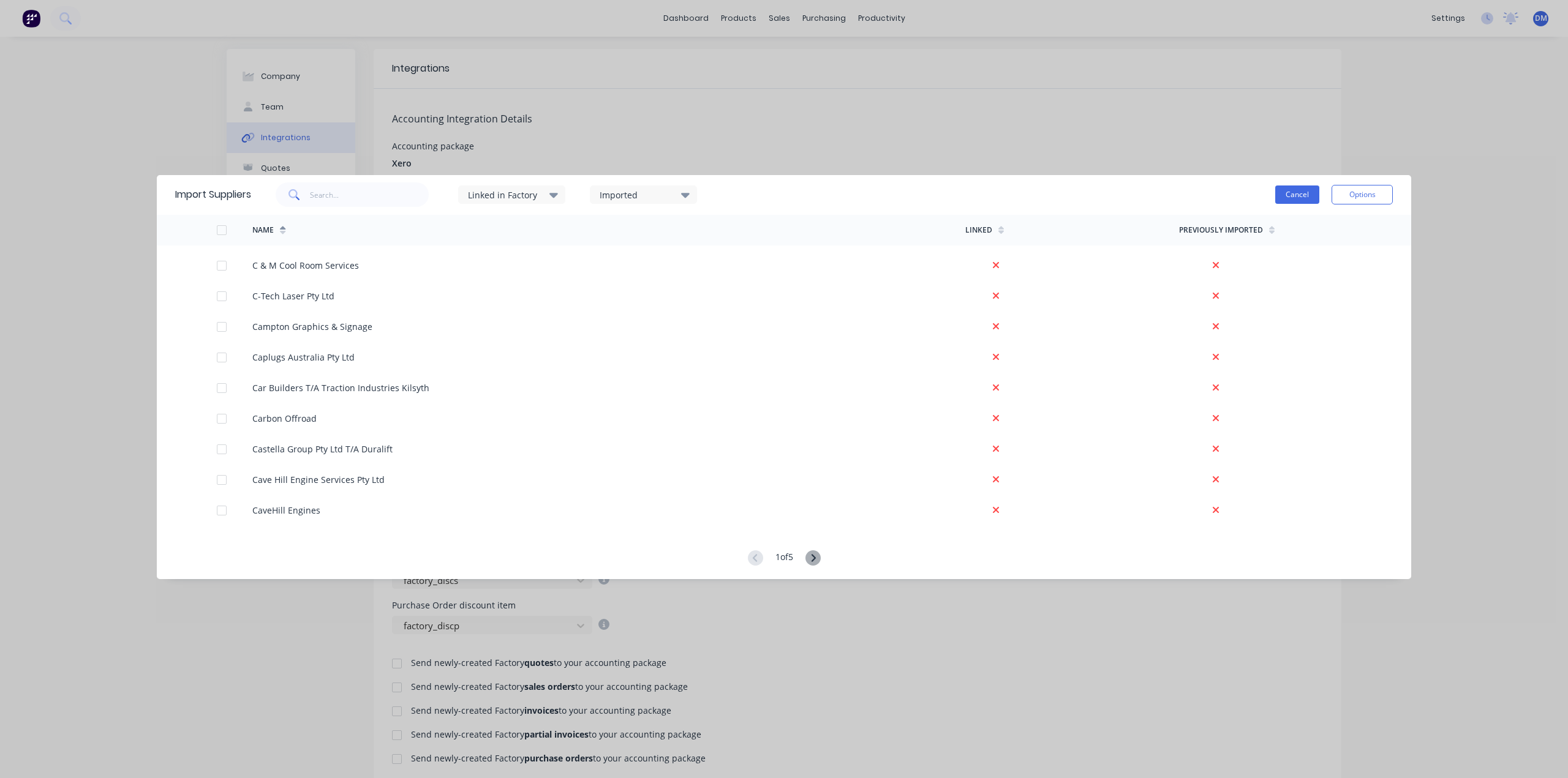
click at [1308, 194] on button "Cancel" at bounding box center [1297, 194] width 44 height 19
